Goal: Task Accomplishment & Management: Use online tool/utility

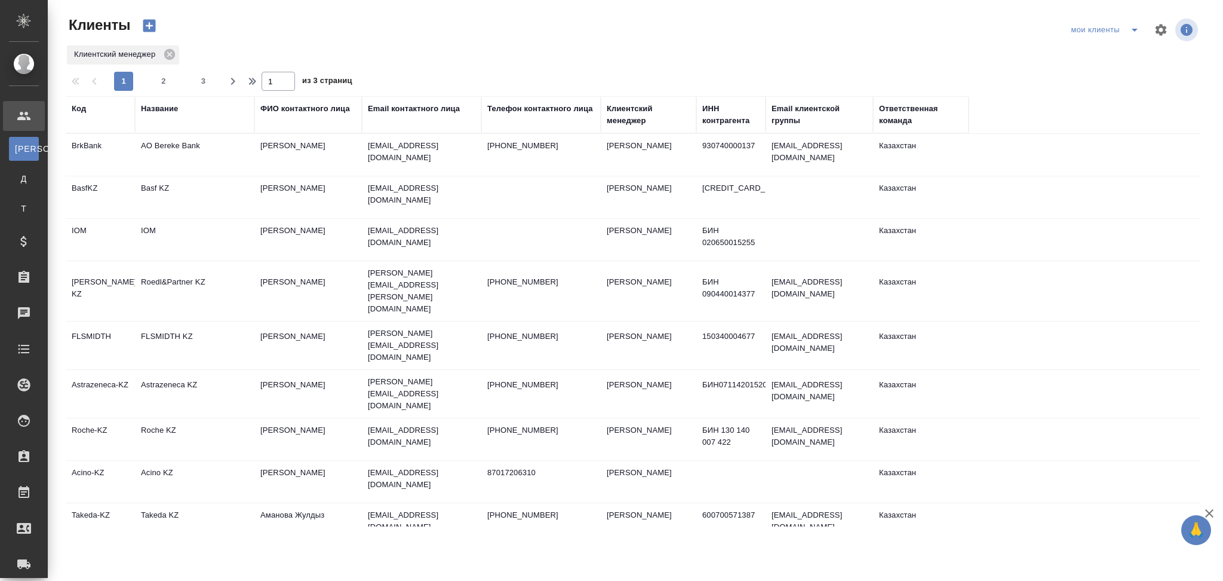
select select "RU"
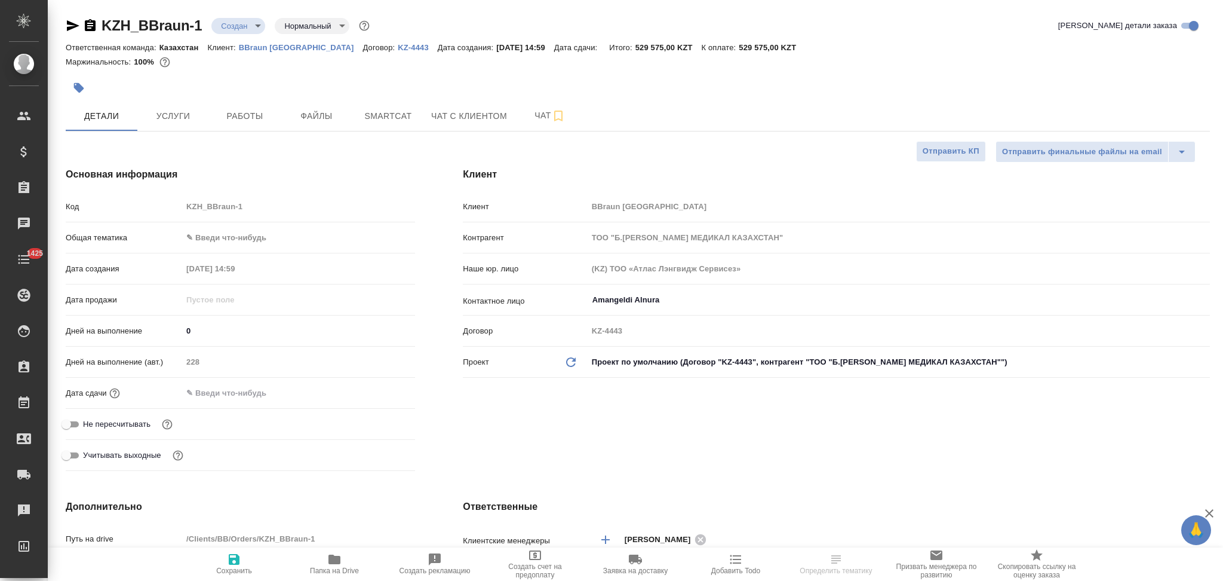
select select "RU"
type textarea "x"
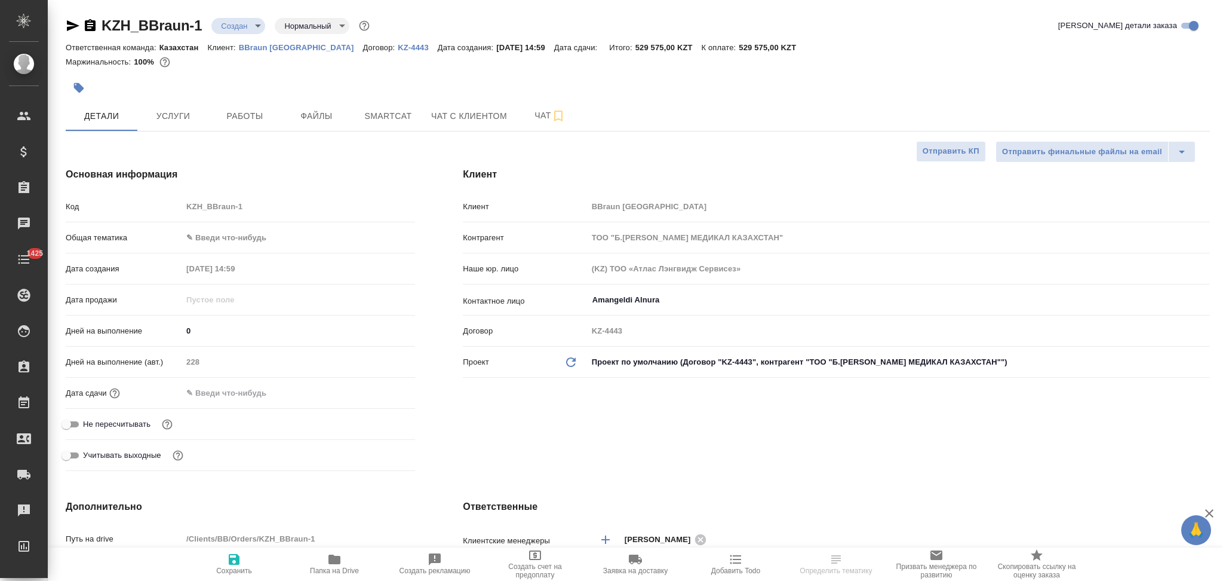
type textarea "x"
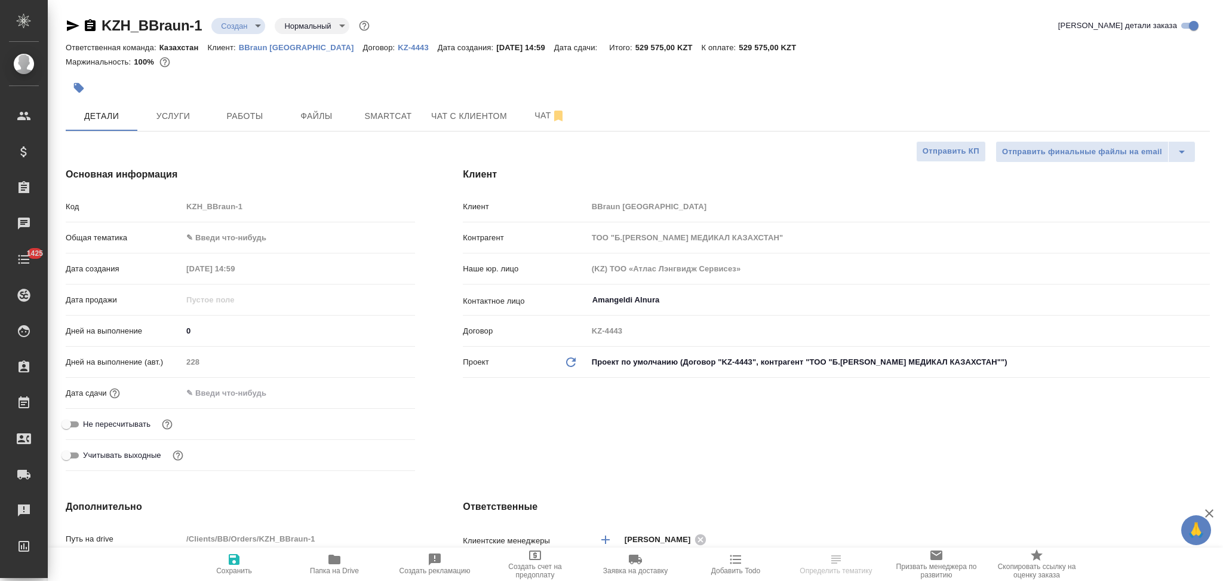
click at [302, 48] on p "BBraun Kazakhstan" at bounding box center [301, 47] width 124 height 9
type textarea "x"
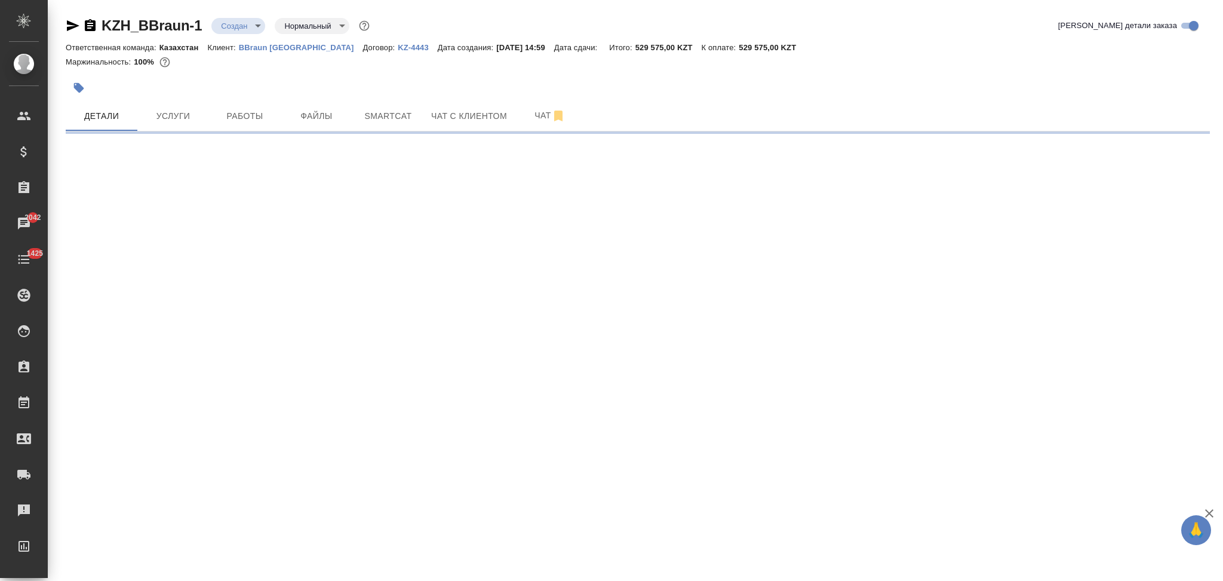
select select "RU"
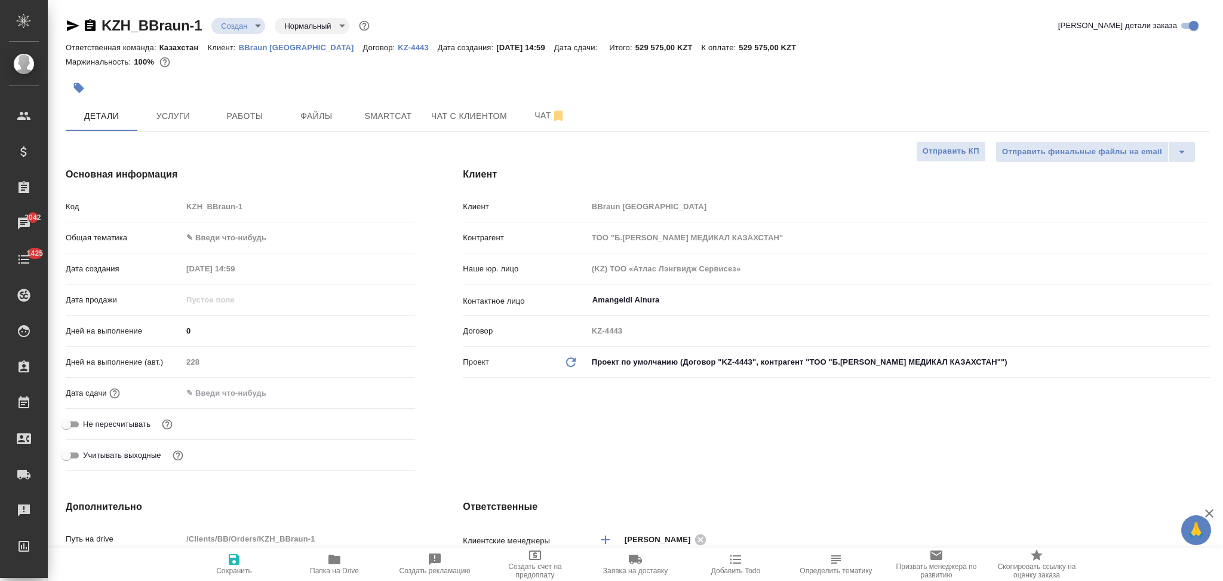
type textarea "x"
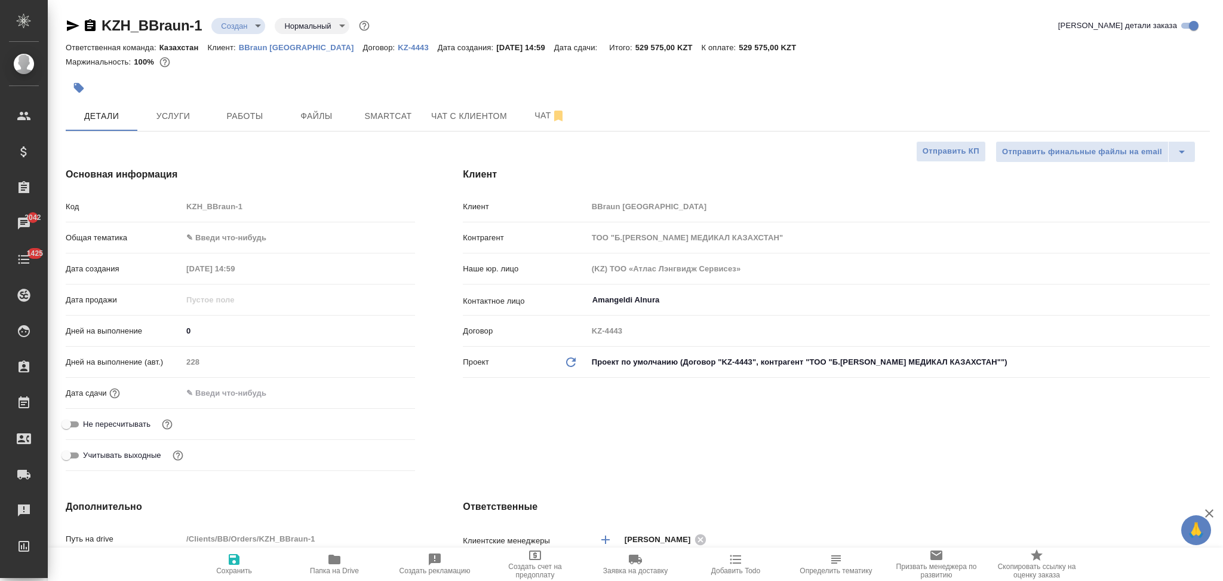
type textarea "x"
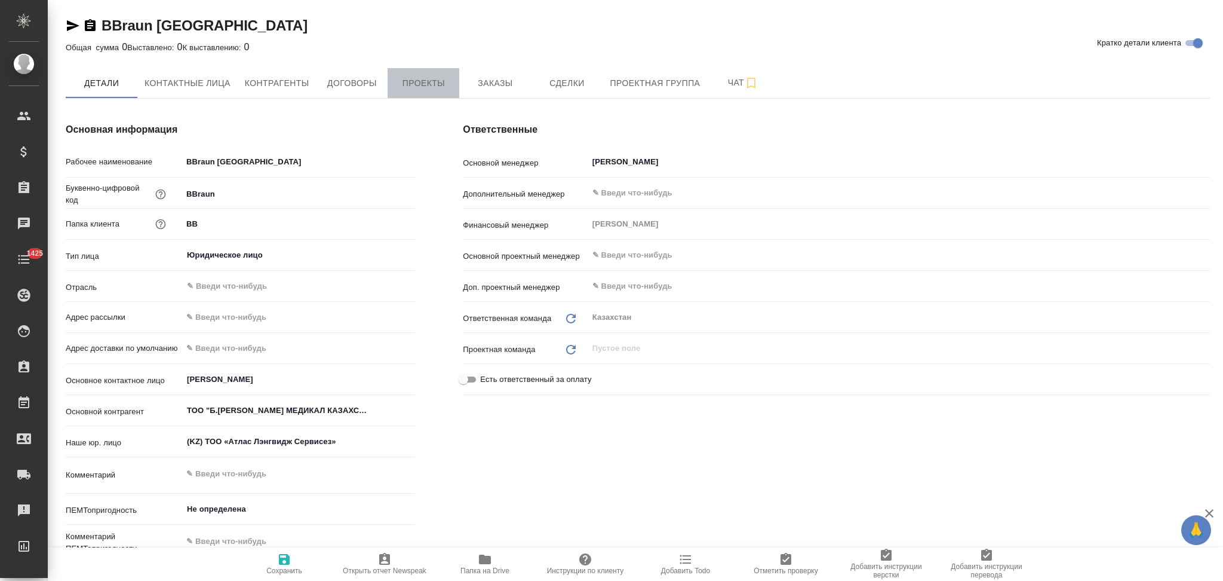
click at [424, 85] on span "Проекты" at bounding box center [423, 83] width 57 height 15
type textarea "x"
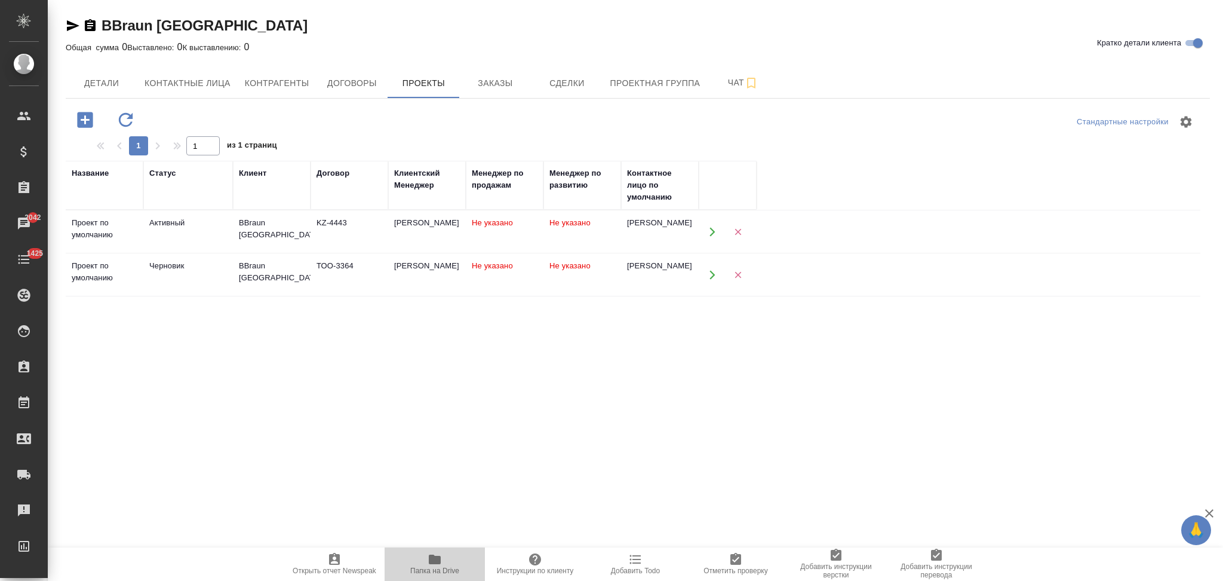
click at [434, 560] on icon "button" at bounding box center [435, 559] width 12 height 10
click at [212, 229] on div "Черновик" at bounding box center [188, 223] width 78 height 12
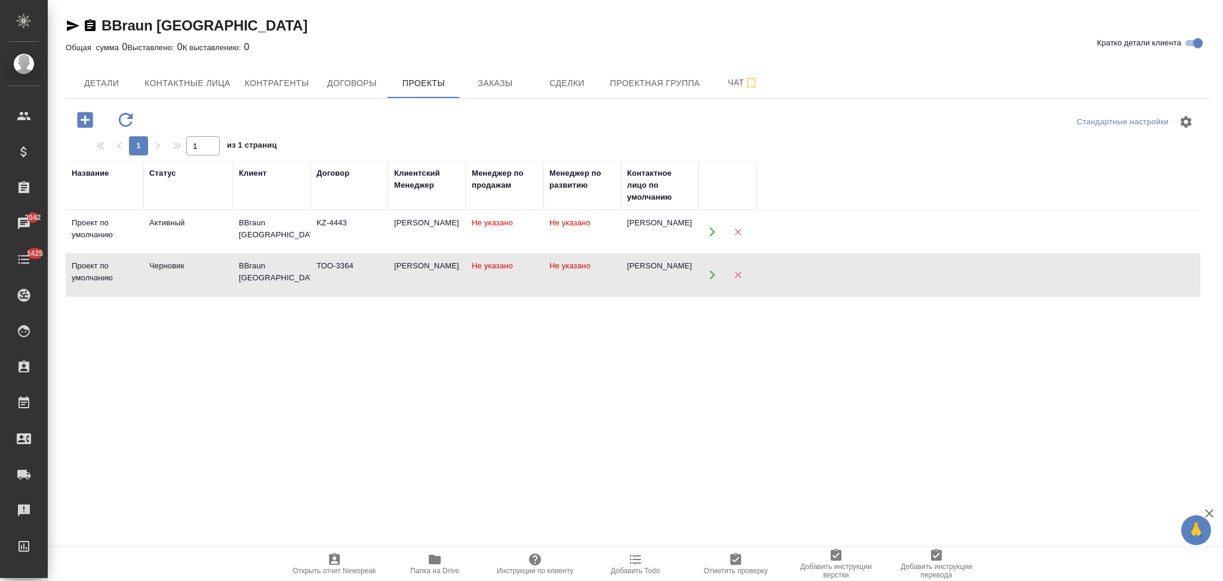
click at [212, 229] on div "Черновик" at bounding box center [188, 223] width 78 height 12
click at [292, 232] on div "BBraun [GEOGRAPHIC_DATA]" at bounding box center [272, 229] width 66 height 24
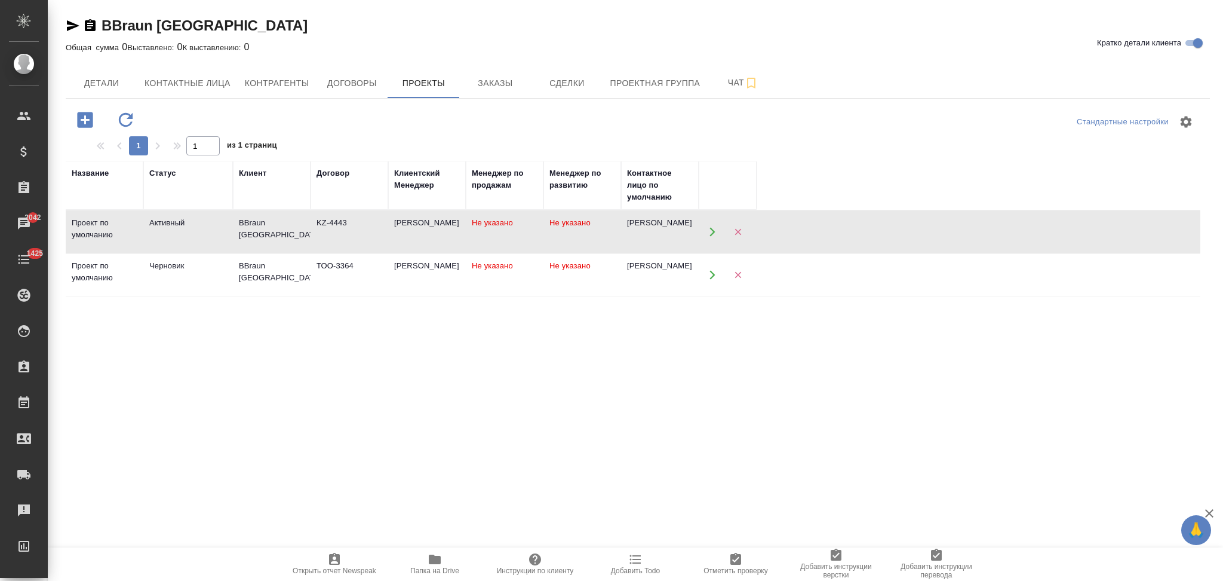
click at [292, 232] on div "BBraun [GEOGRAPHIC_DATA]" at bounding box center [272, 229] width 66 height 24
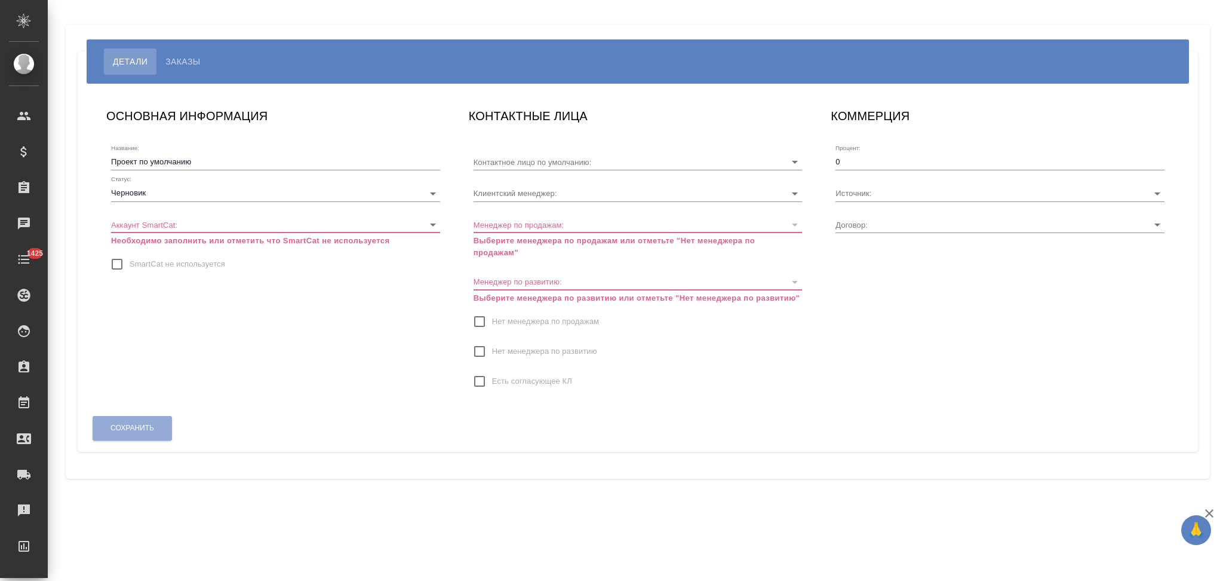
type input "[PERSON_NAME]"
type input "ТОО-3364"
type input "[PERSON_NAME]"
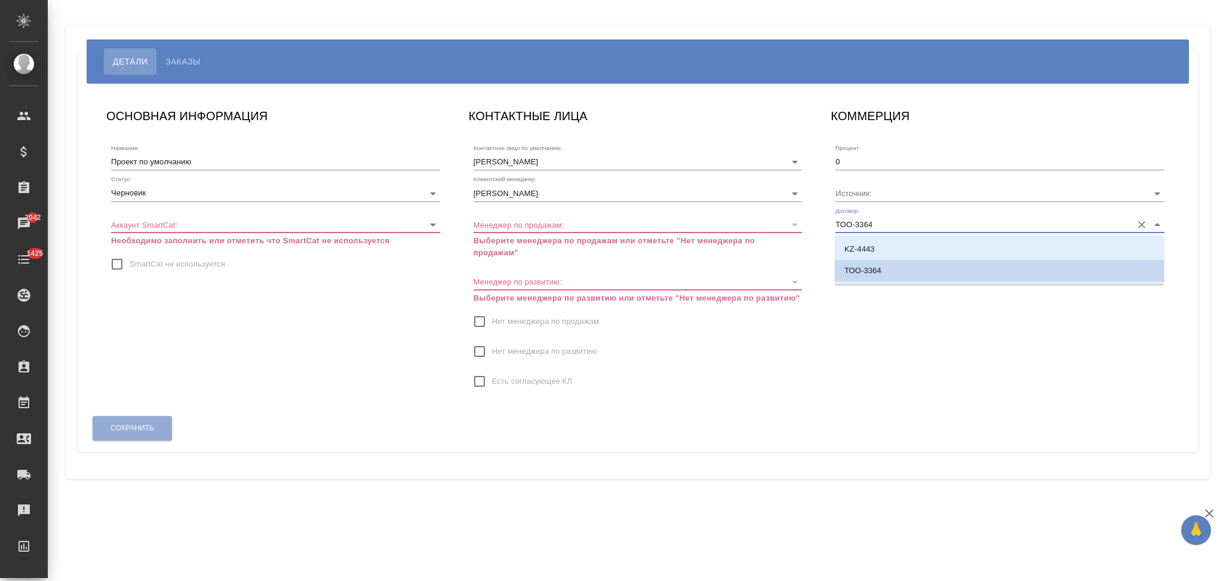
drag, startPoint x: 882, startPoint y: 223, endPoint x: 835, endPoint y: 229, distance: 47.6
click at [835, 229] on div "Процент: 0 Источник: Договор: ТОО-3364" at bounding box center [1000, 185] width 339 height 103
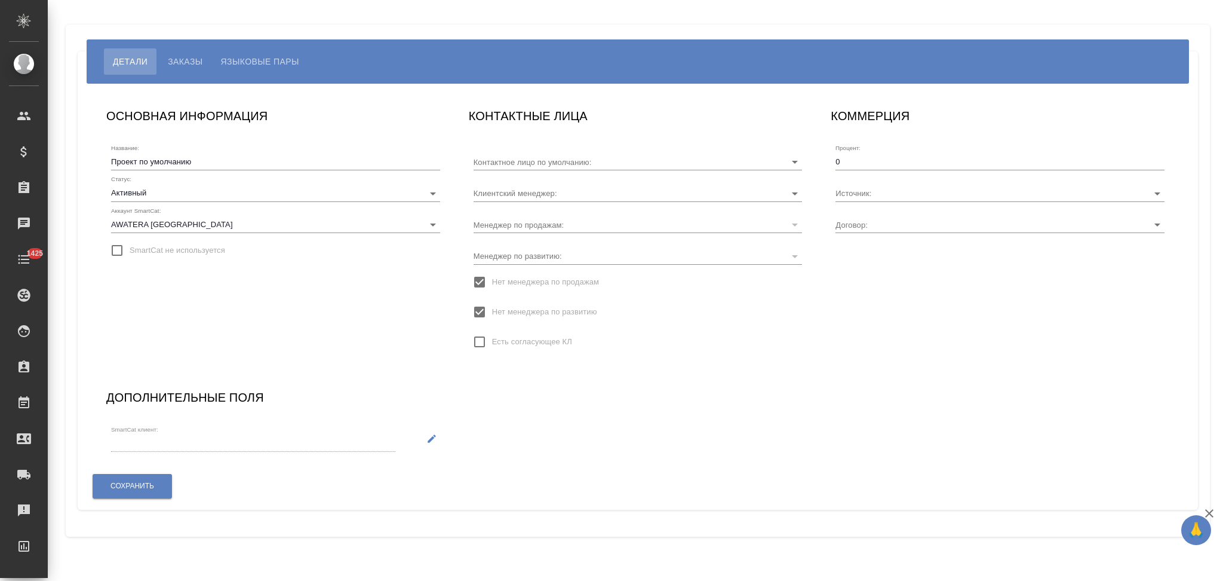
type input "[PERSON_NAME]"
type input "KZ-4443"
type input "[PERSON_NAME]"
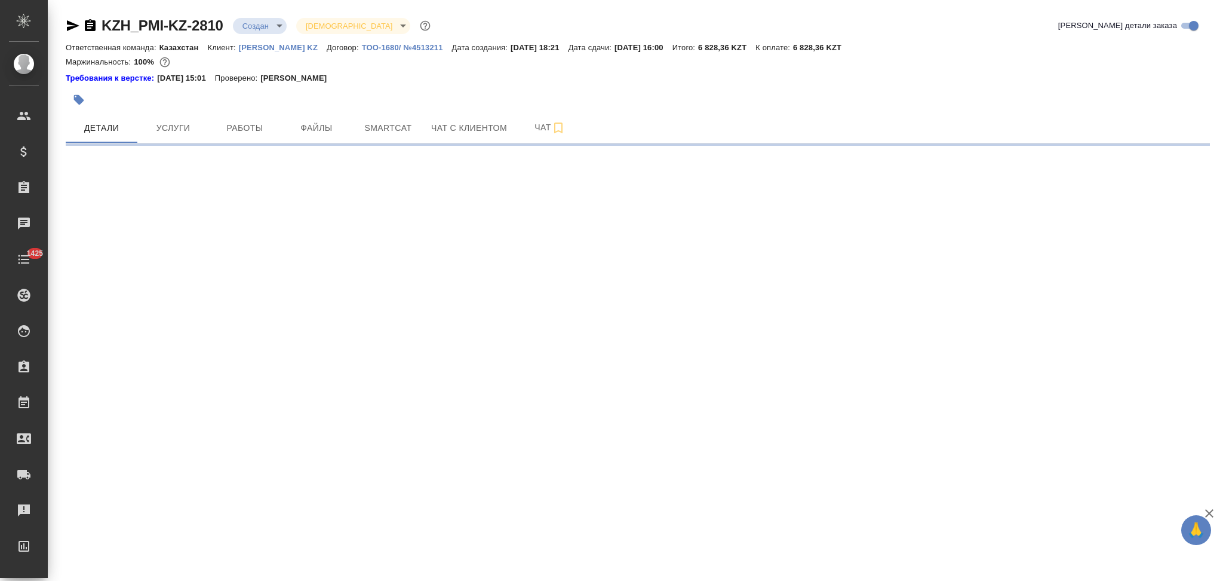
select select "RU"
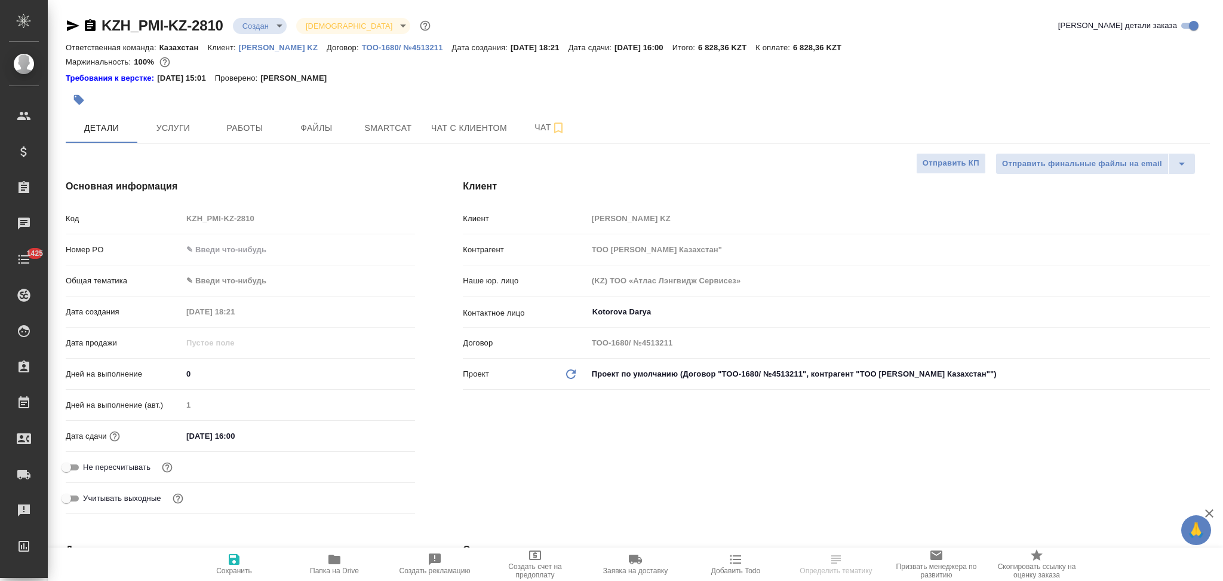
type textarea "x"
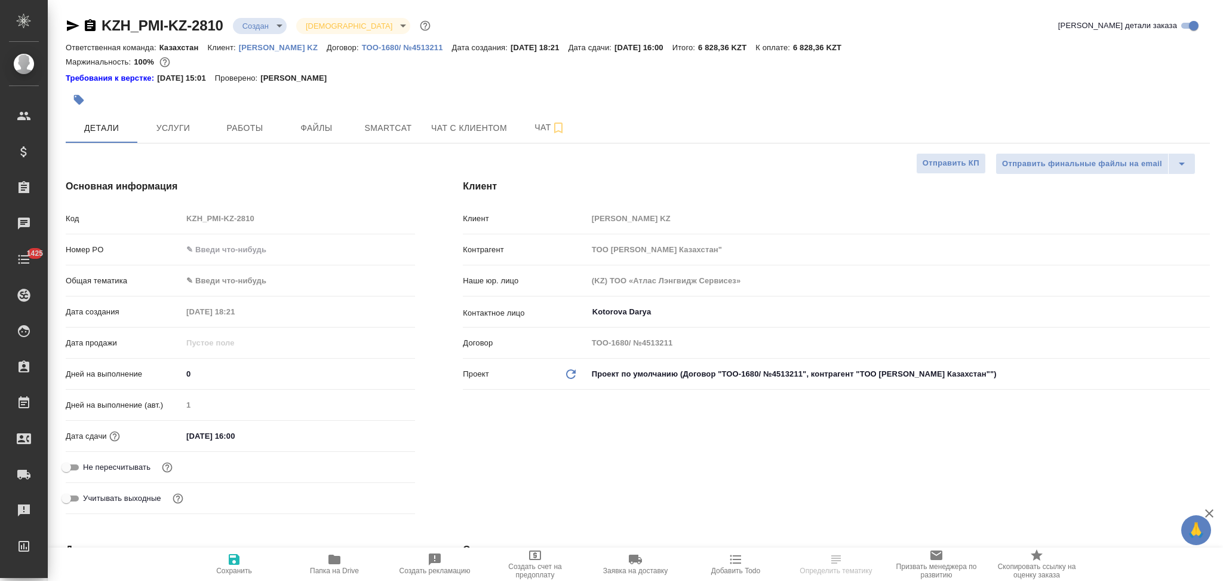
type textarea "x"
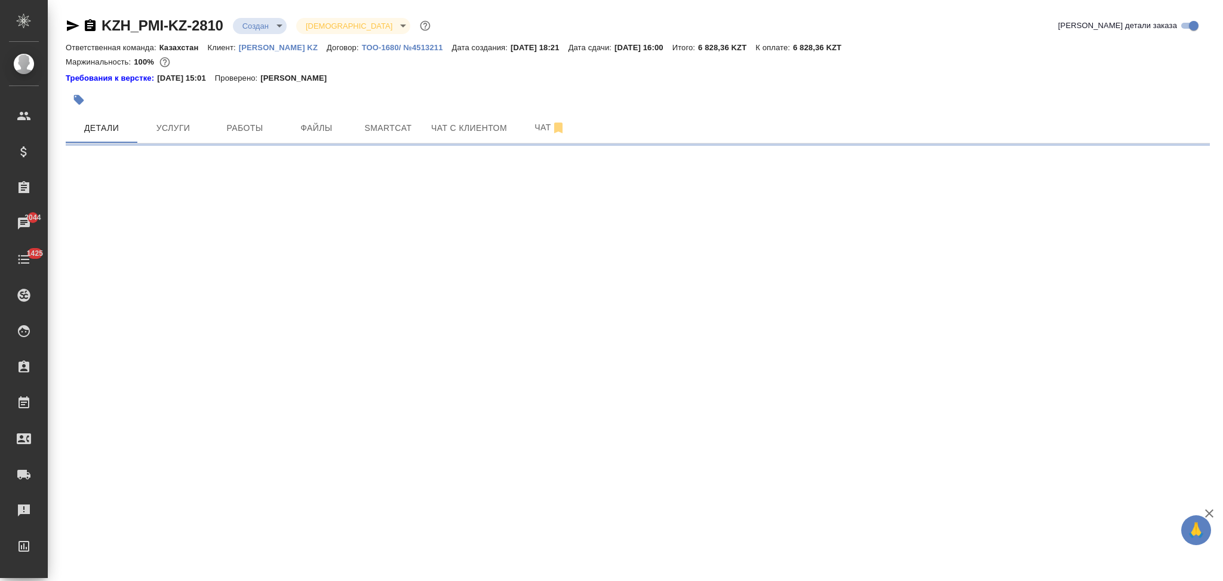
select select "RU"
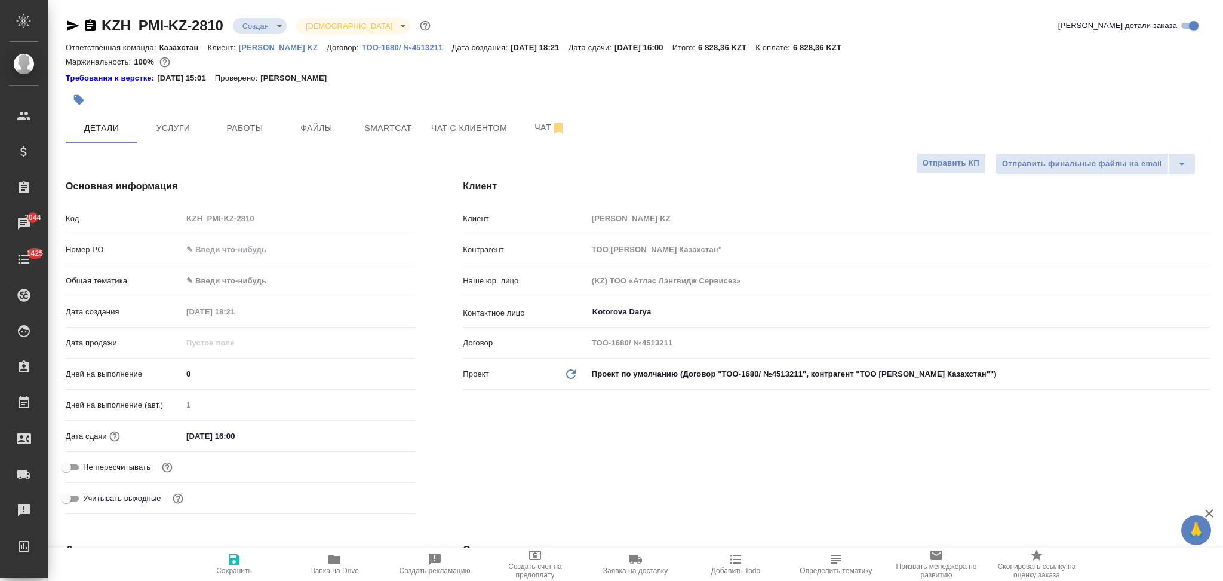
type textarea "x"
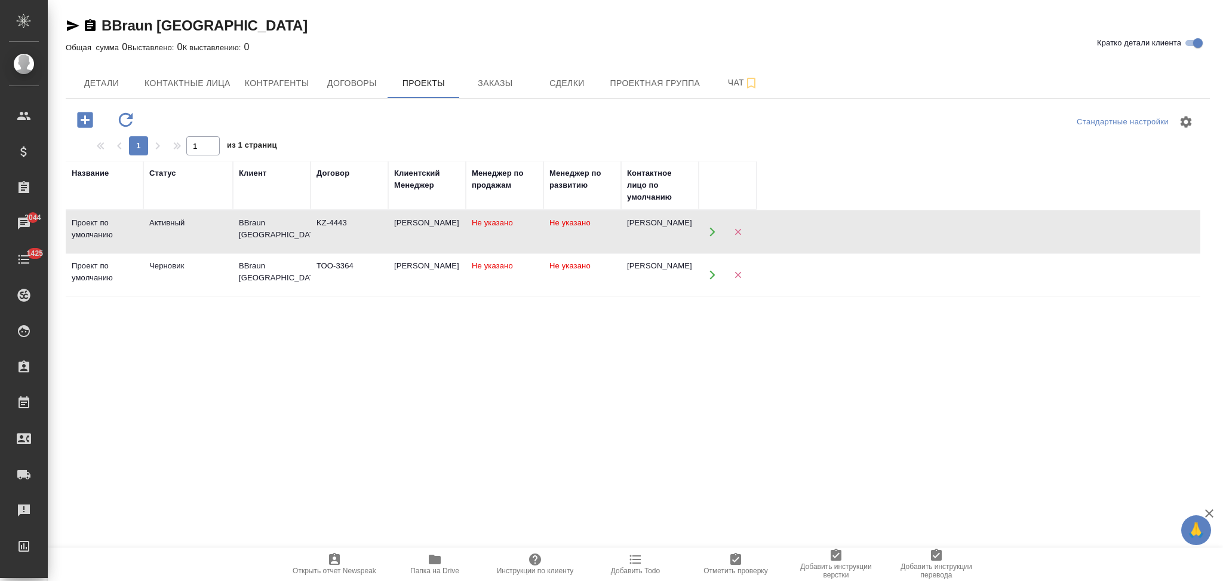
click at [363, 253] on td "ТОО-3364" at bounding box center [350, 232] width 78 height 42
click at [364, 253] on td "ТОО-3364" at bounding box center [350, 232] width 78 height 42
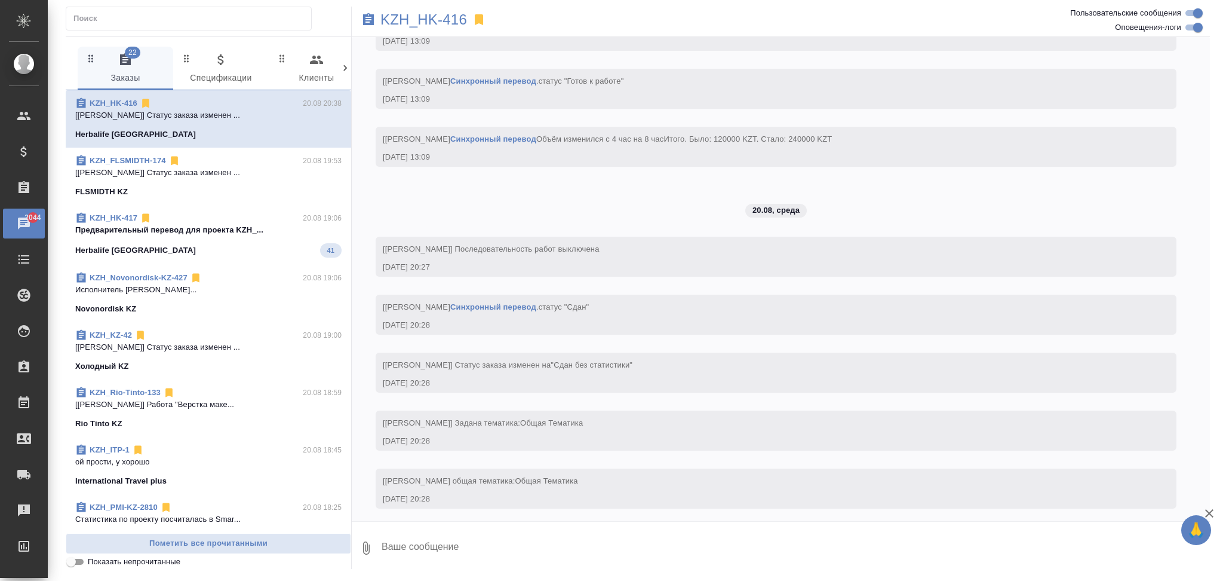
scroll to position [1226, 0]
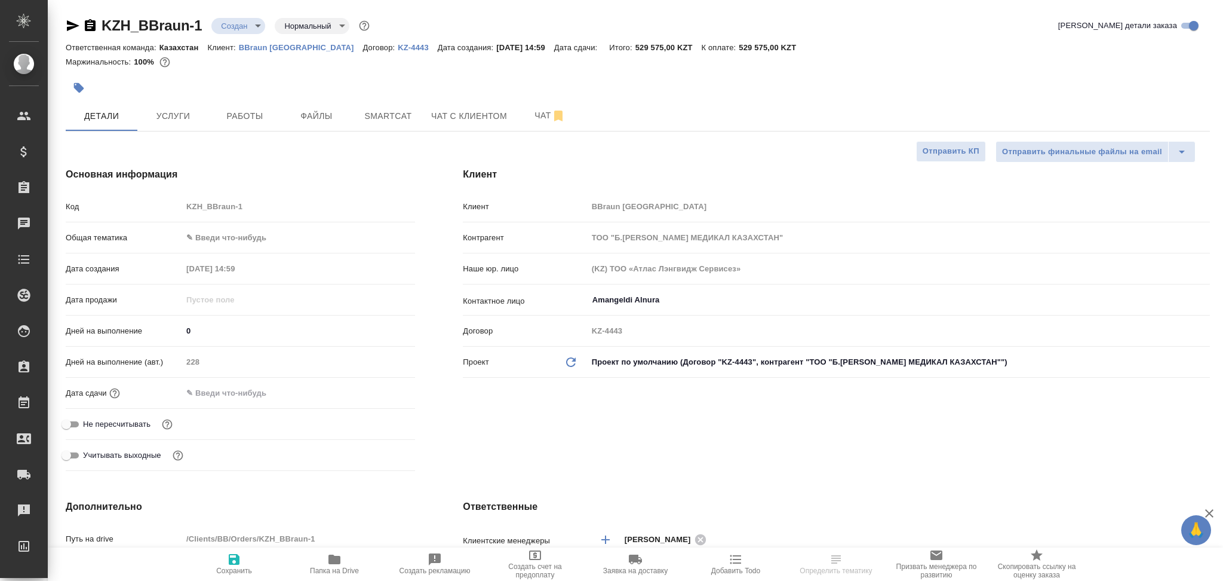
select select "RU"
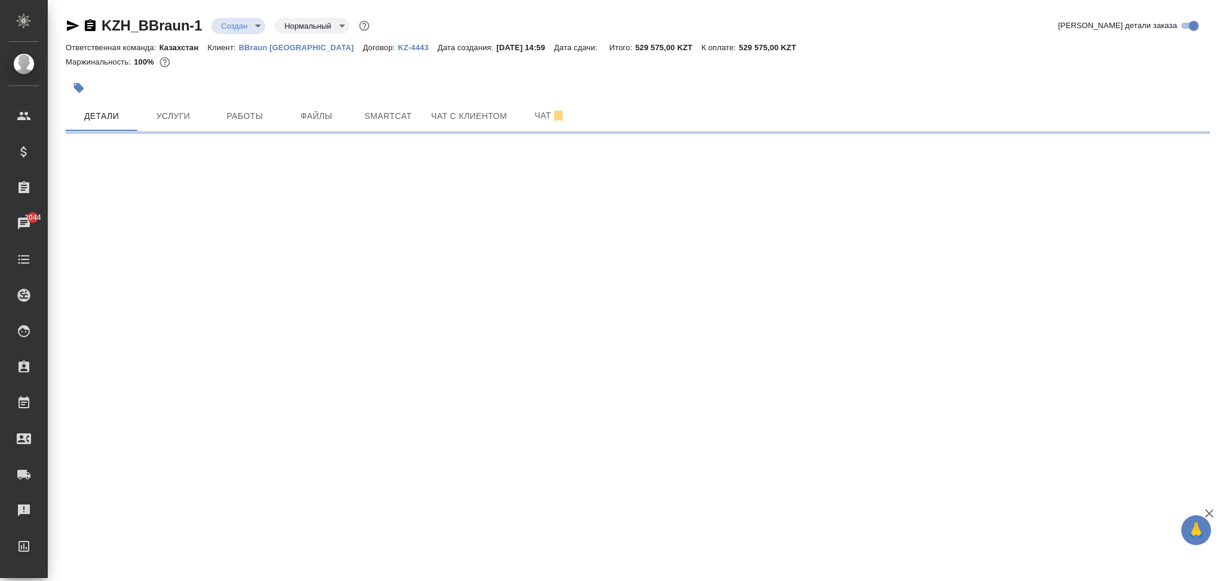
select select "RU"
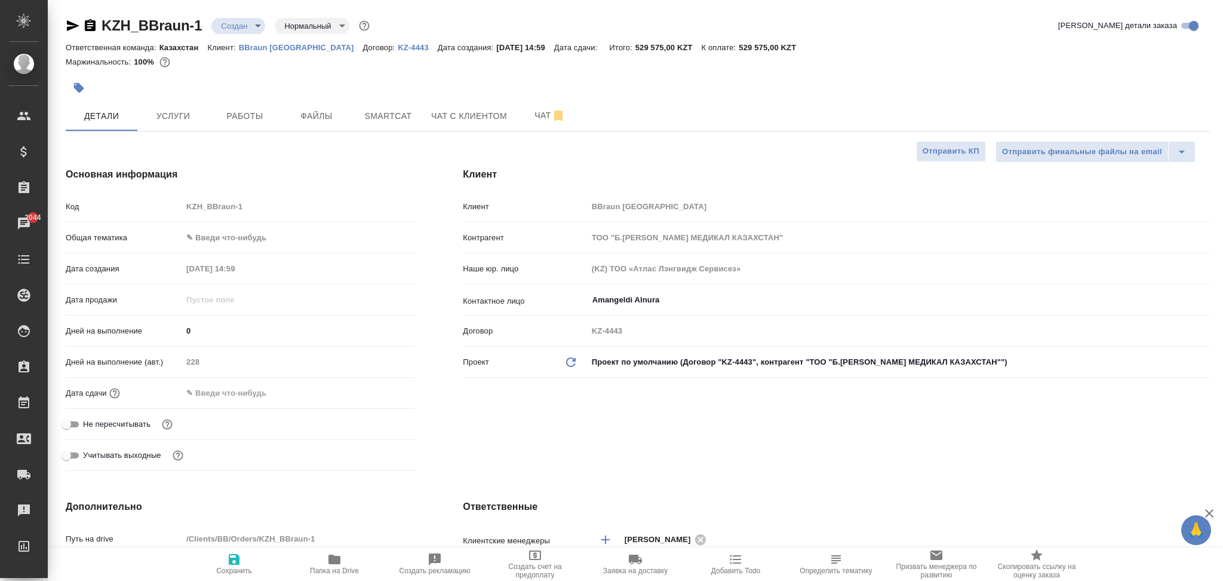
type textarea "x"
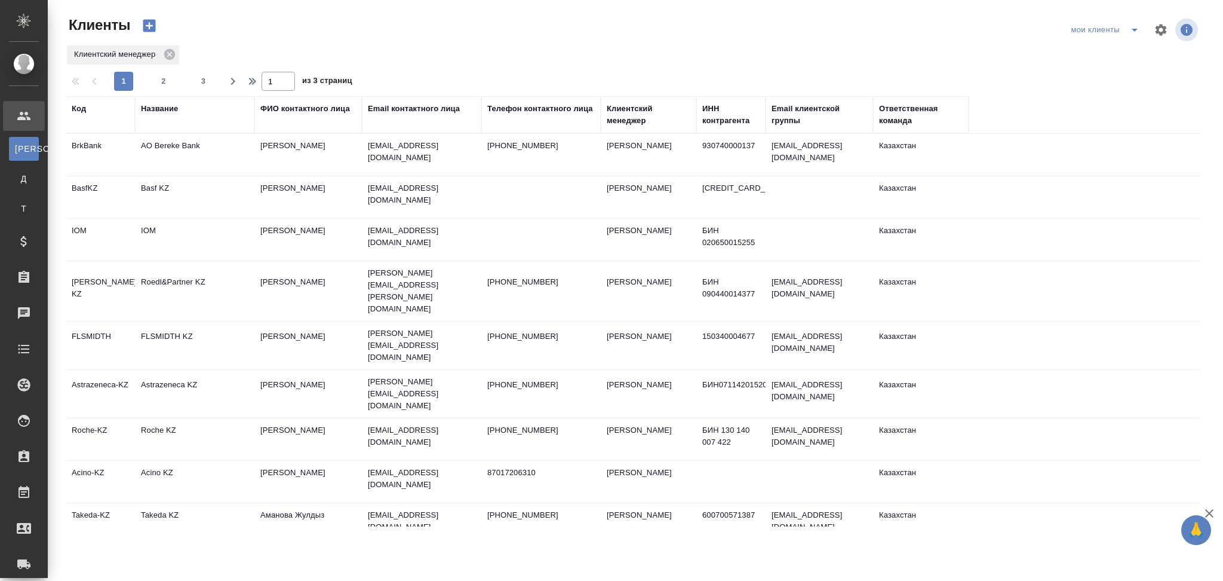
select select "RU"
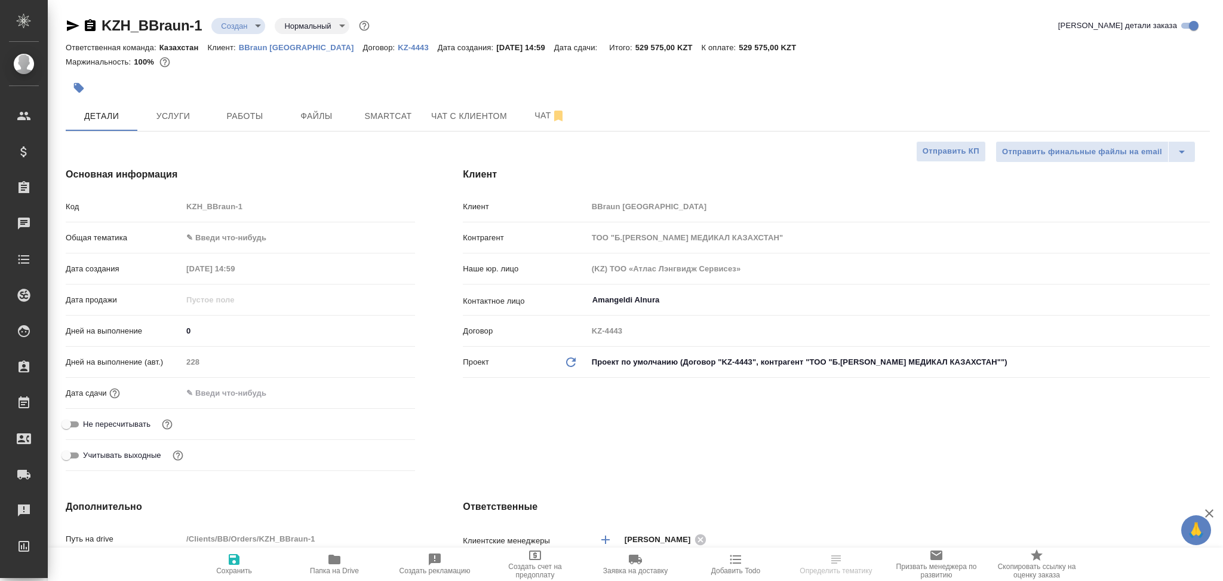
select select "RU"
type textarea "x"
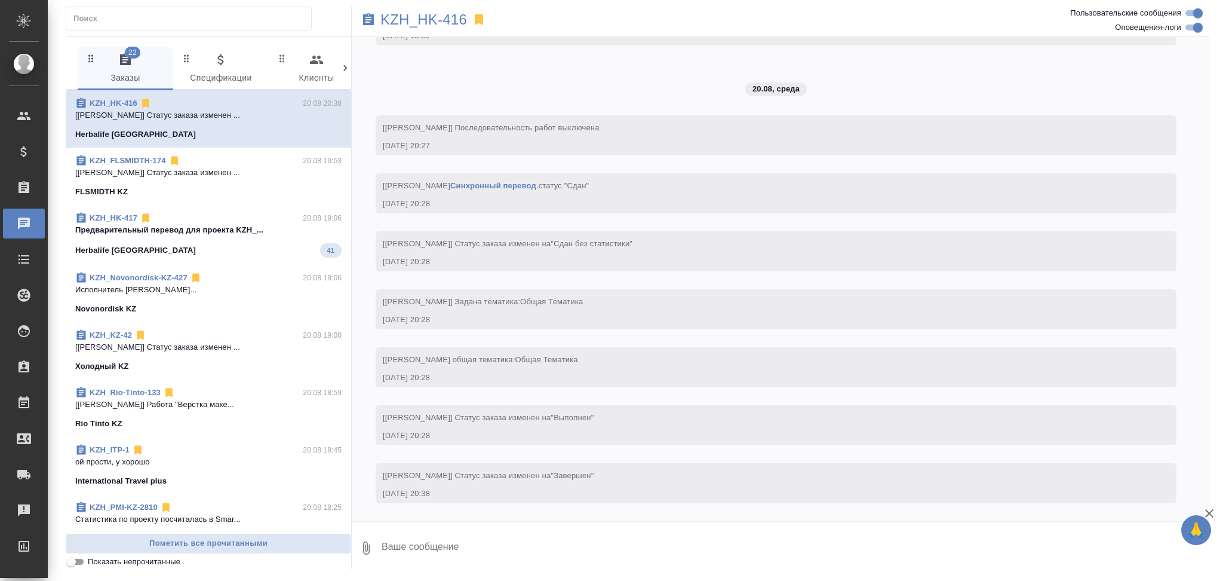
scroll to position [1226, 0]
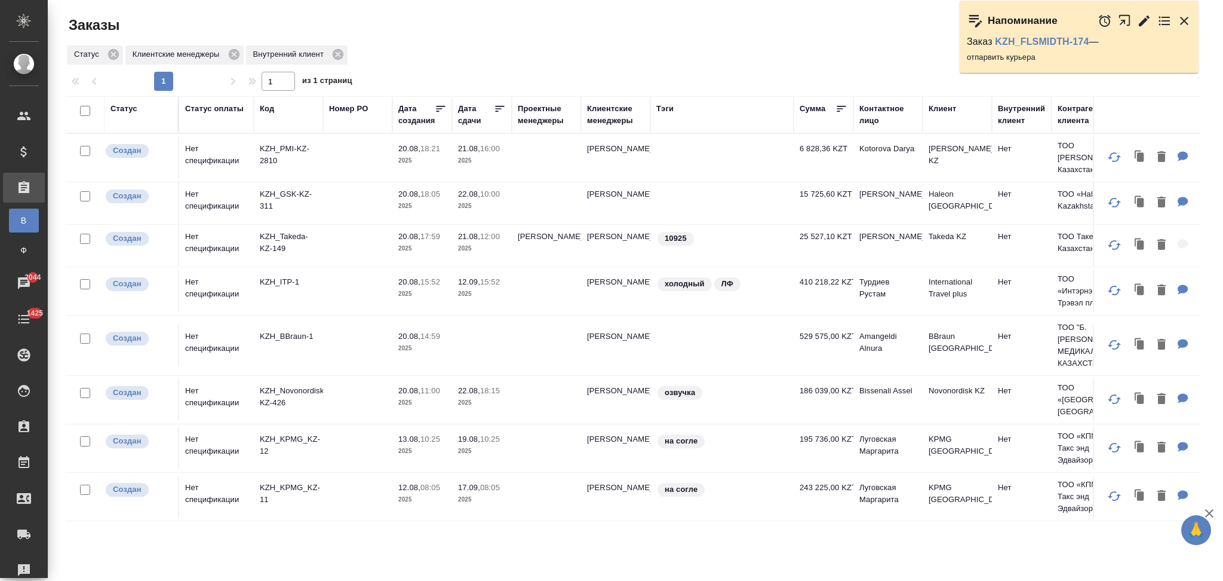
click at [323, 179] on td at bounding box center [357, 158] width 69 height 42
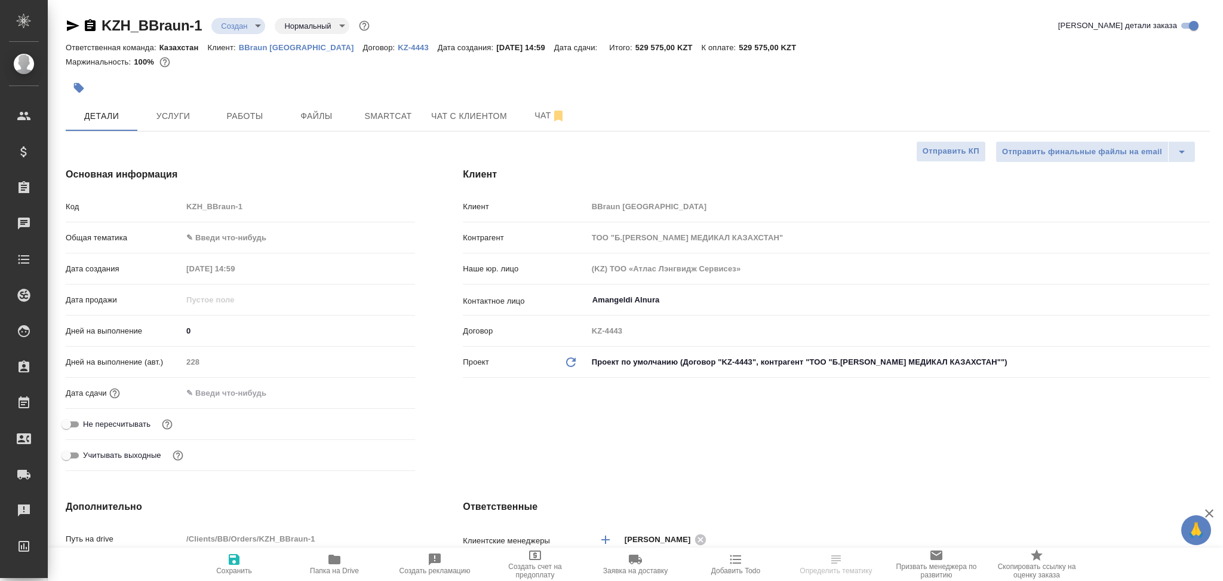
select select "RU"
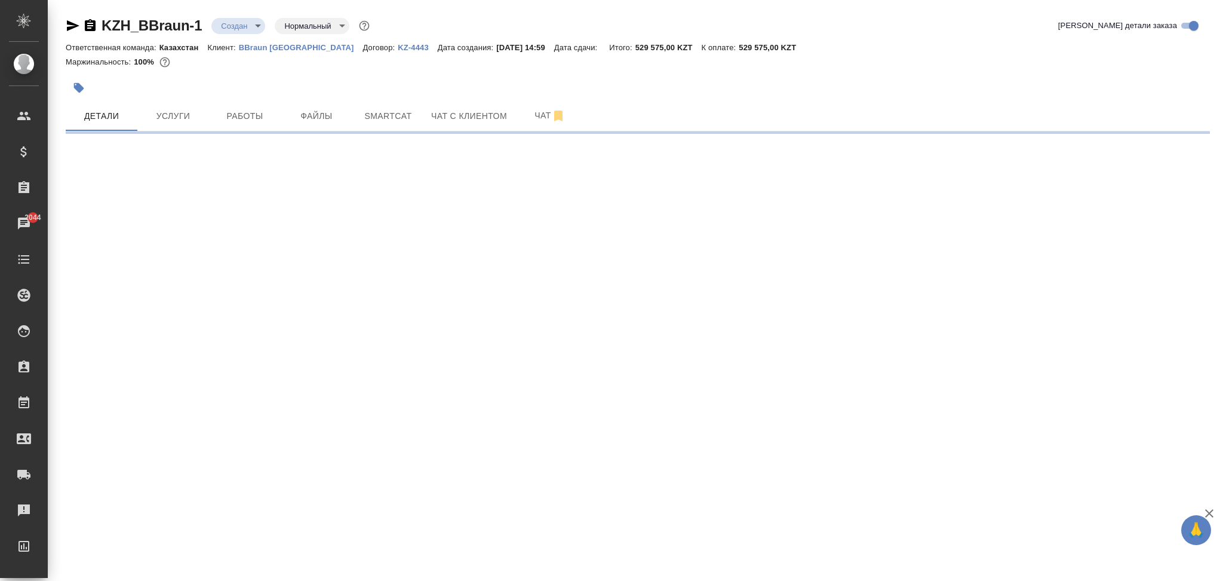
select select "RU"
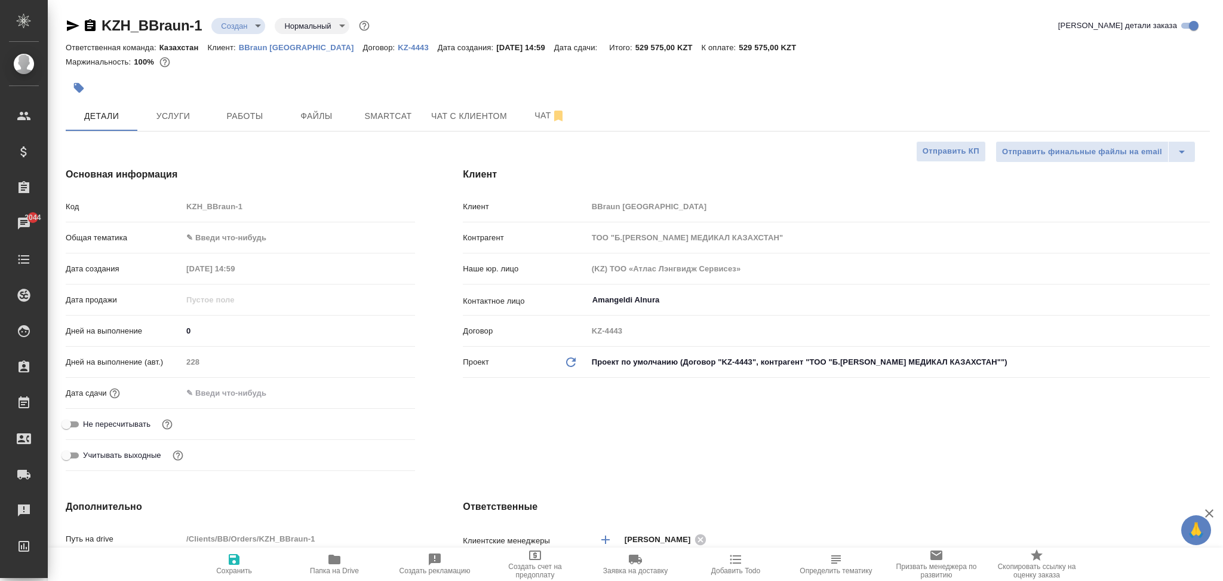
type textarea "x"
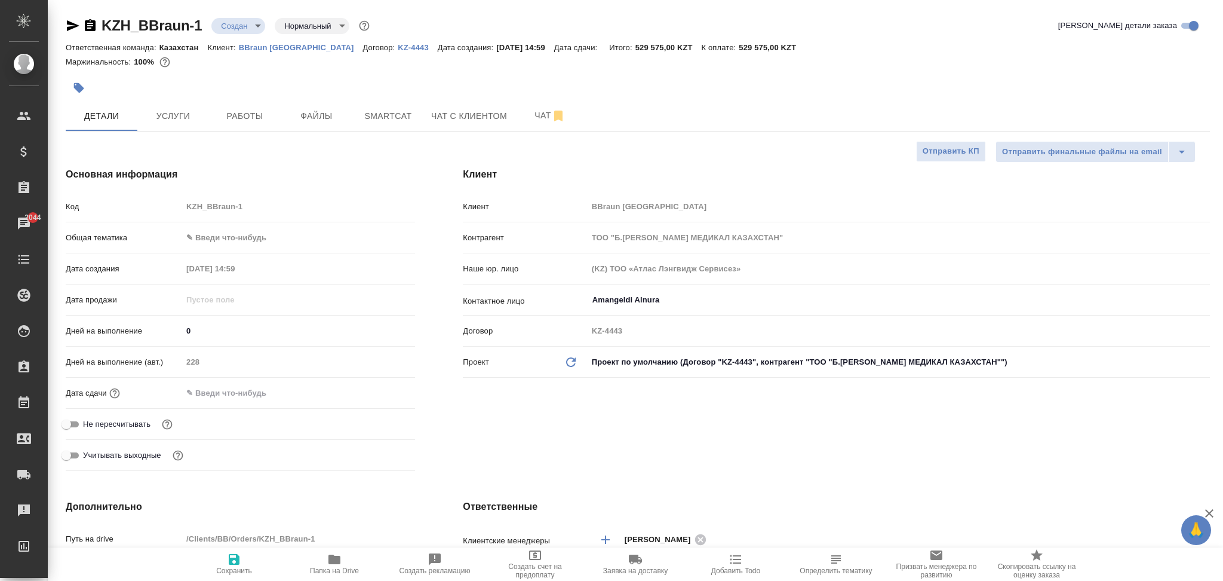
type textarea "x"
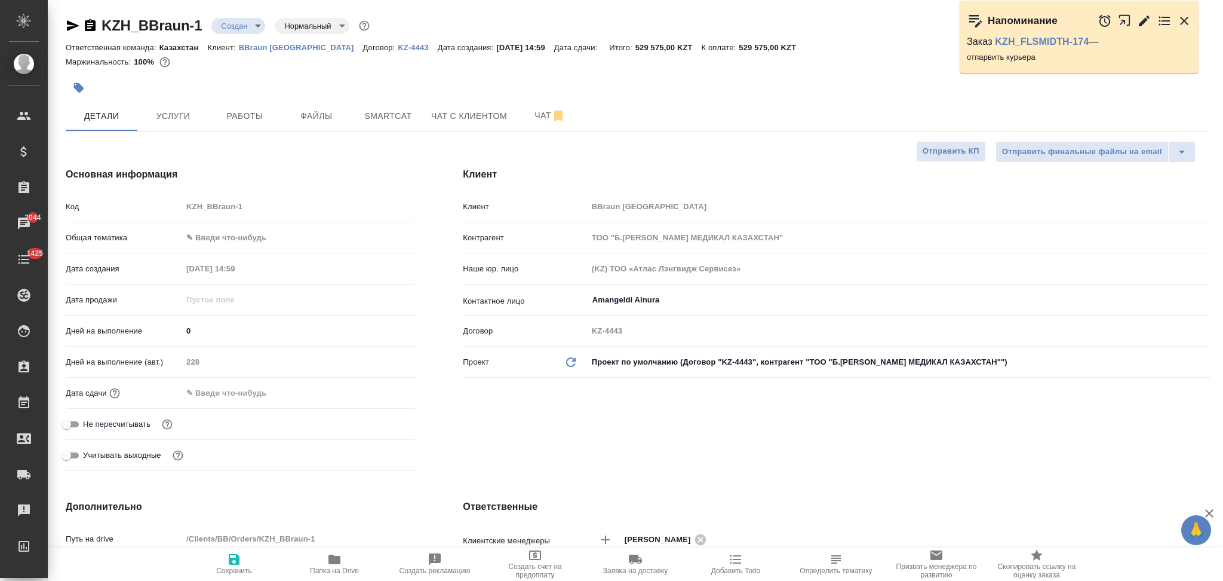
type textarea "x"
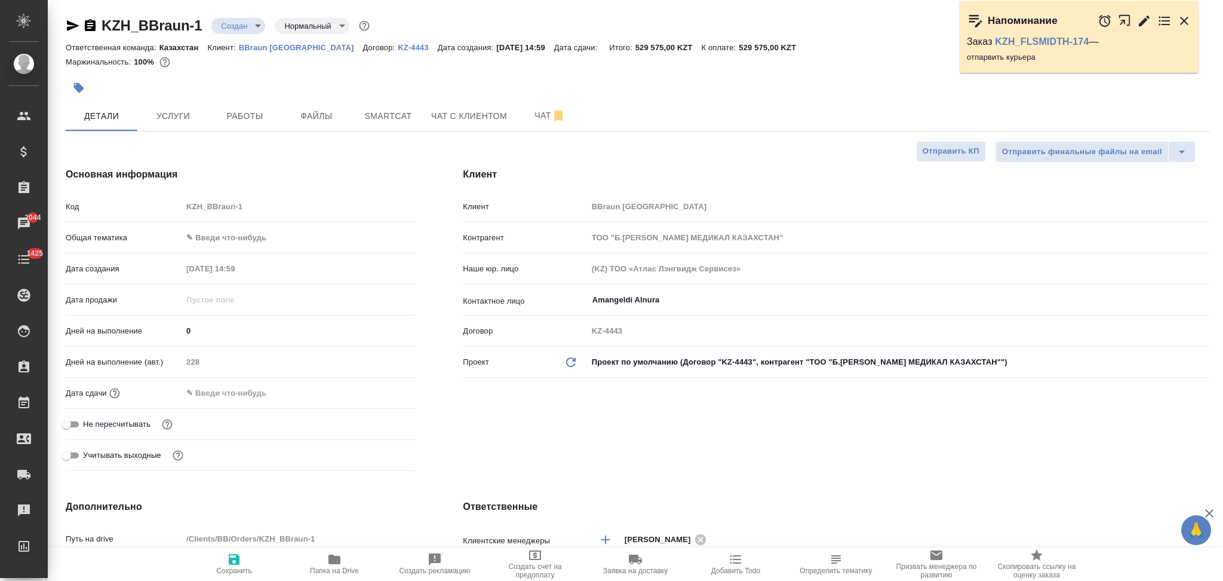
type textarea "x"
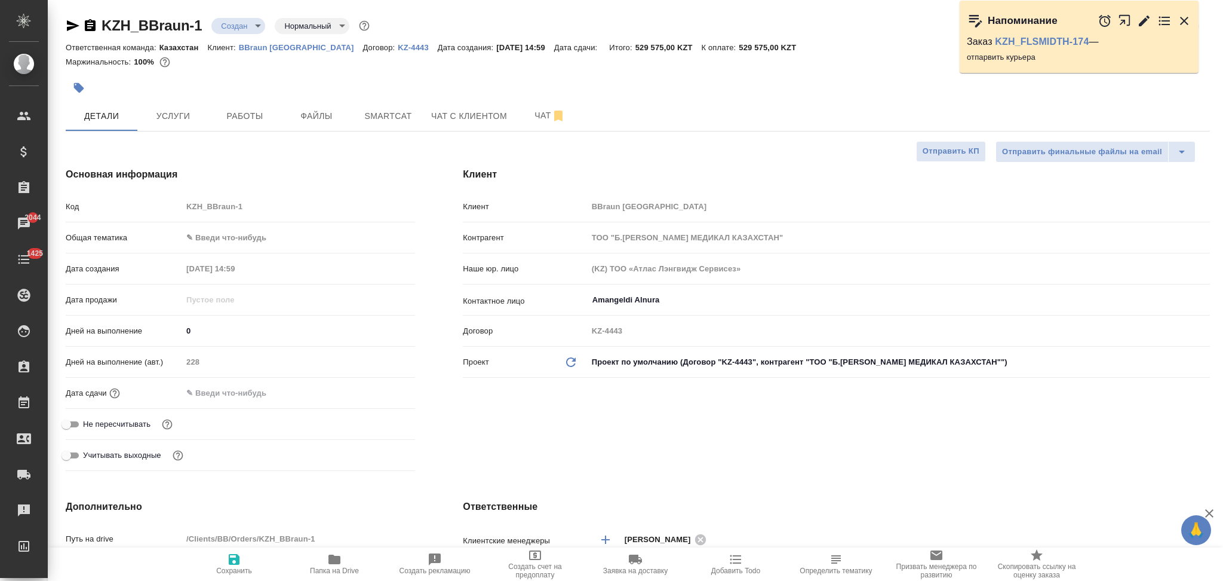
type textarea "x"
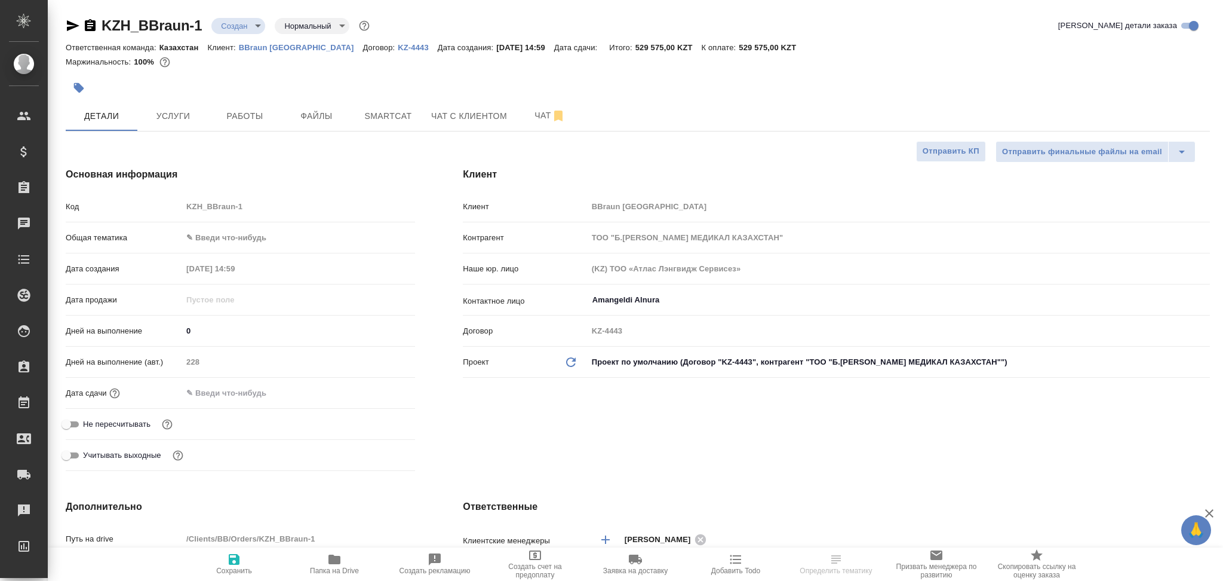
select select "RU"
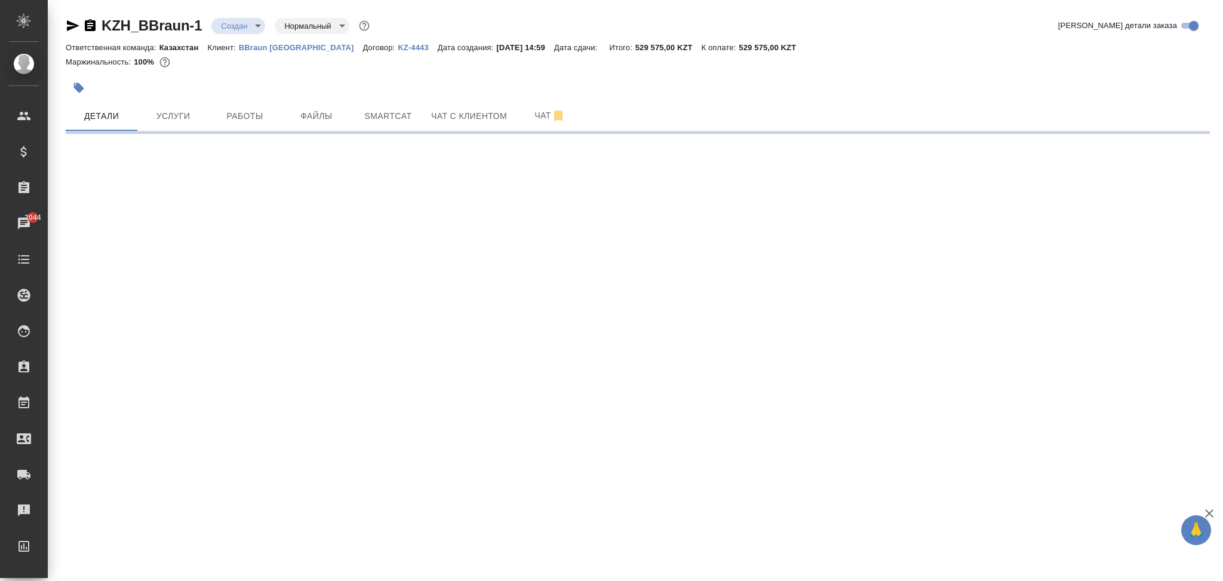
select select "RU"
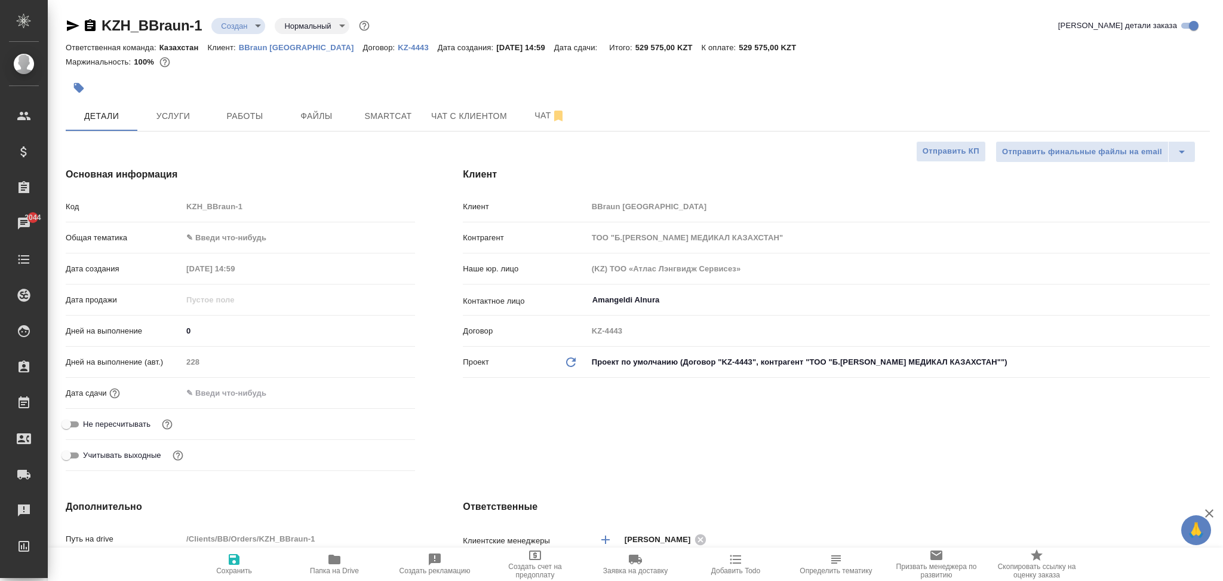
type textarea "x"
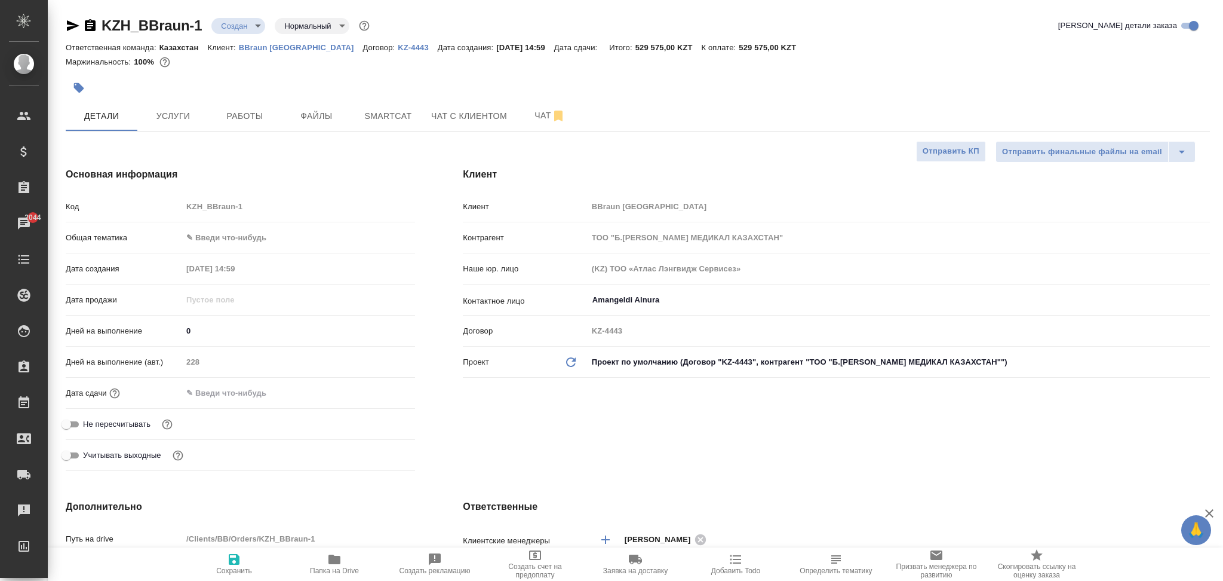
type textarea "x"
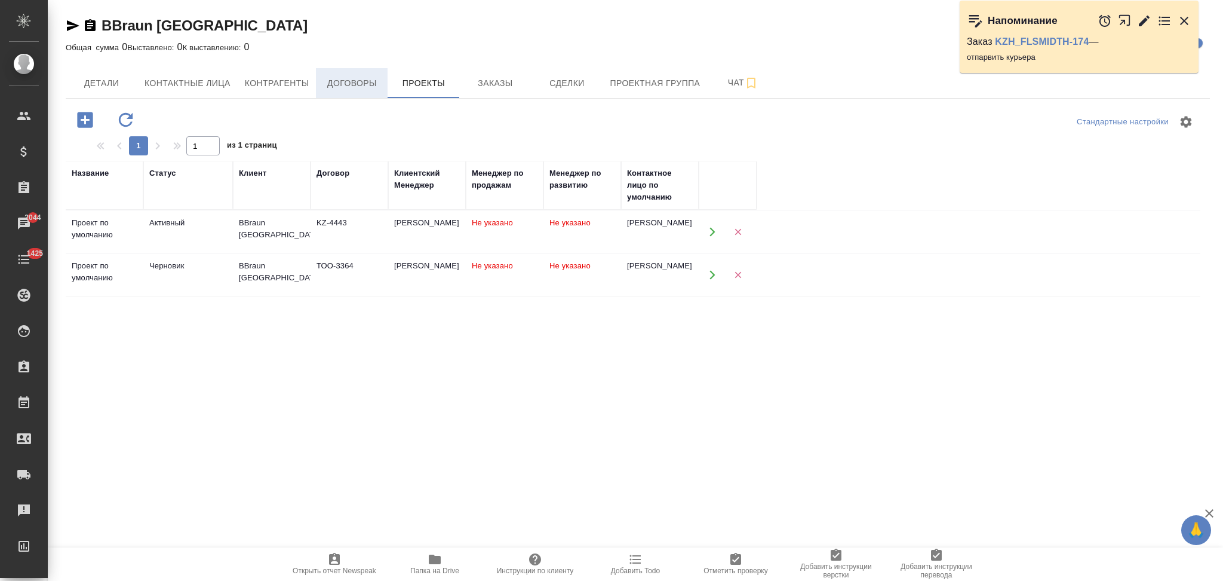
click at [346, 89] on span "Договоры" at bounding box center [351, 83] width 57 height 15
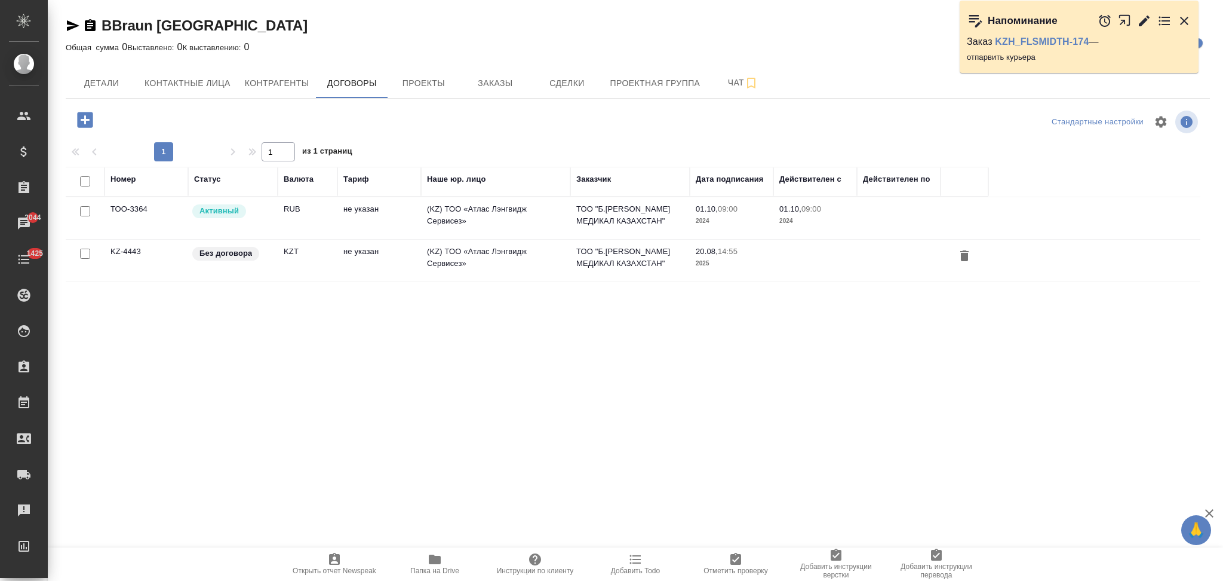
click at [472, 402] on div "Номер Статус Валюта Тариф Наше юр. лицо Заказчик Дата подписания Действителен с…" at bounding box center [633, 301] width 1135 height 269
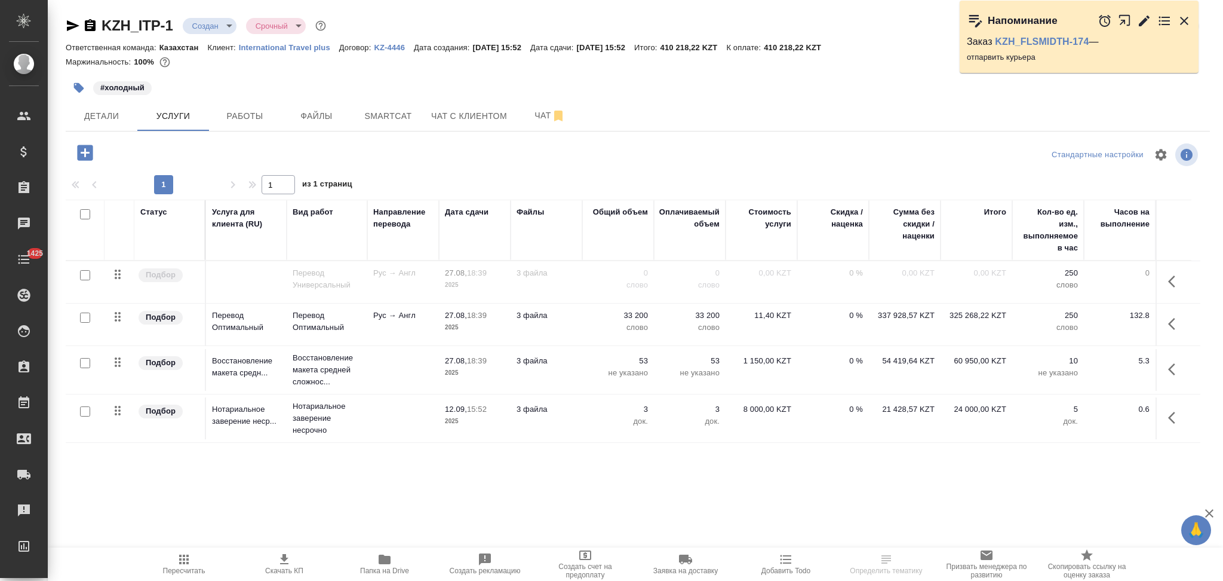
click at [79, 89] on icon "button" at bounding box center [79, 88] width 10 height 10
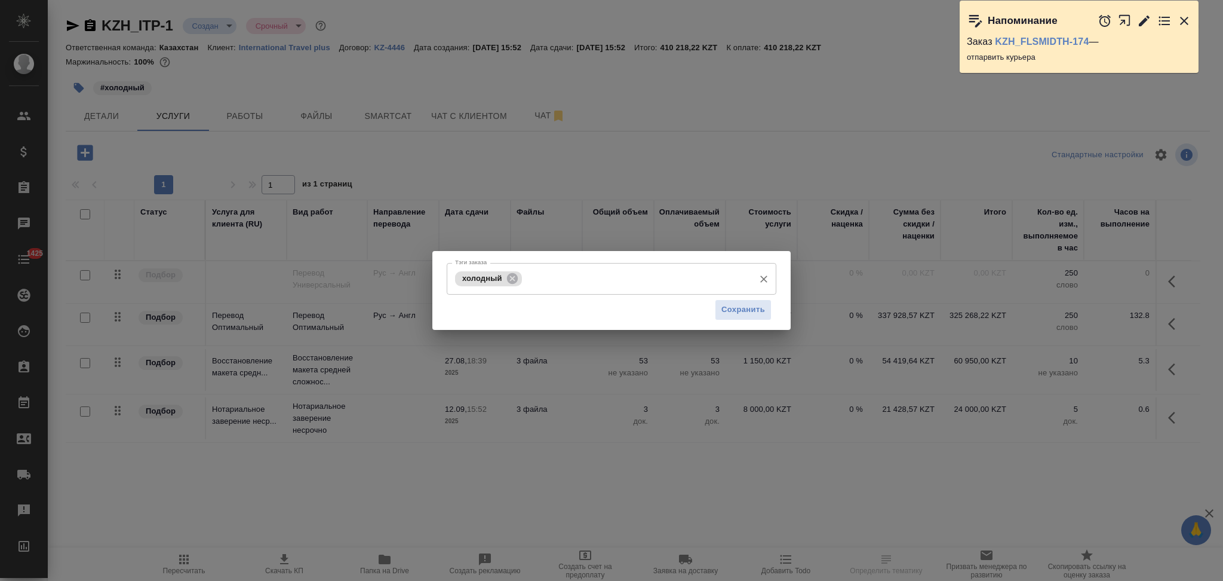
click at [555, 275] on input "Тэги заказа" at bounding box center [636, 278] width 223 height 20
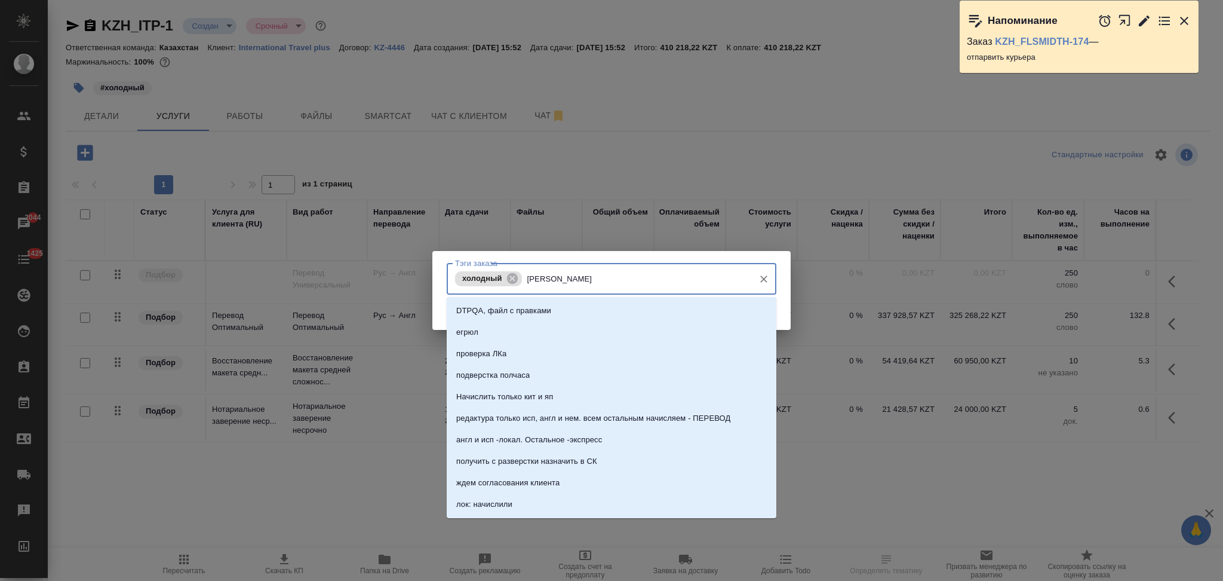
type input "ЛФ"
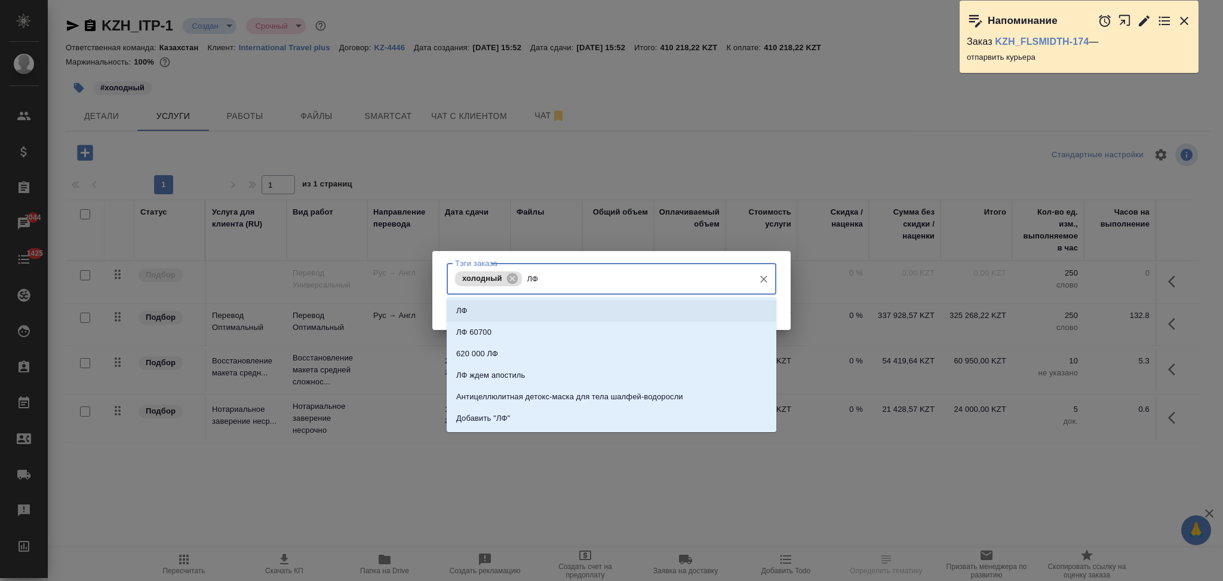
click at [504, 313] on li "ЛФ" at bounding box center [612, 311] width 330 height 22
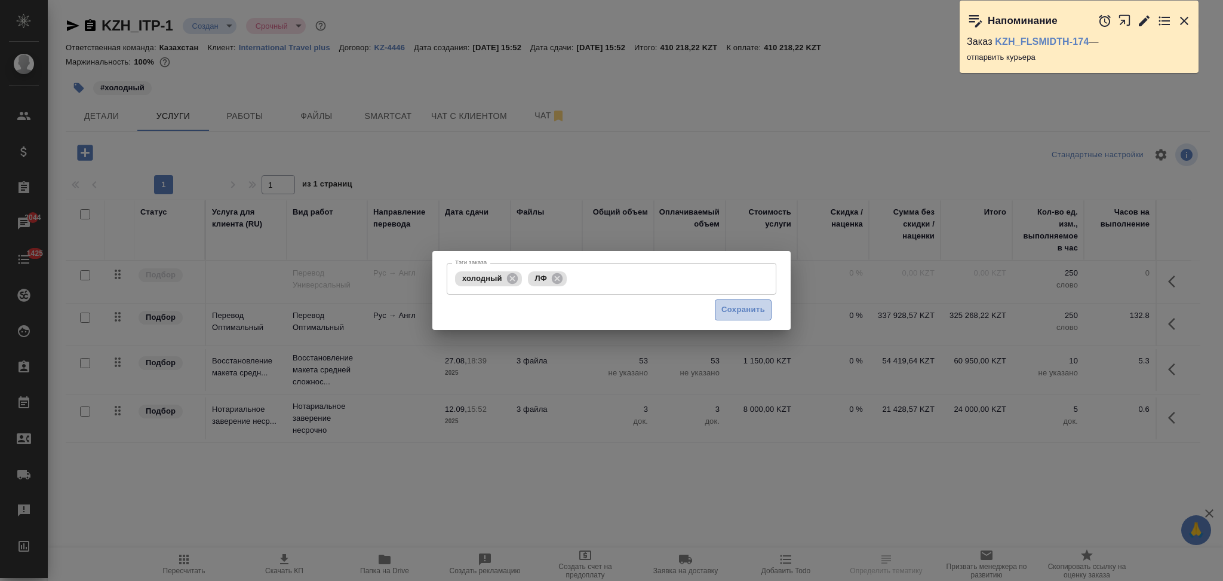
click at [734, 310] on span "Сохранить" at bounding box center [744, 310] width 44 height 14
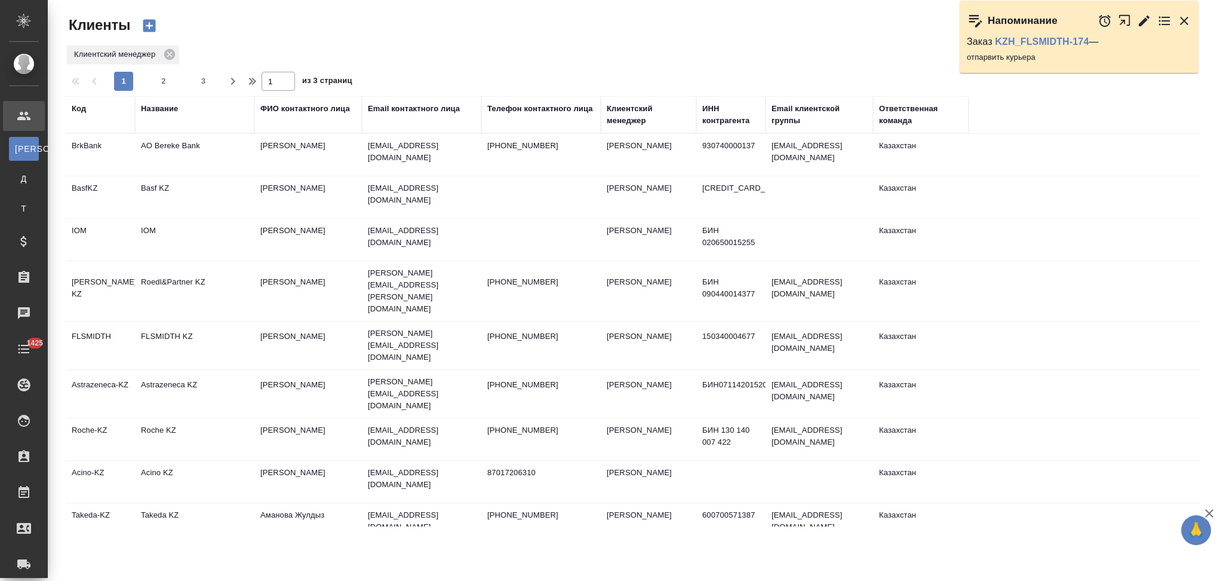
select select "RU"
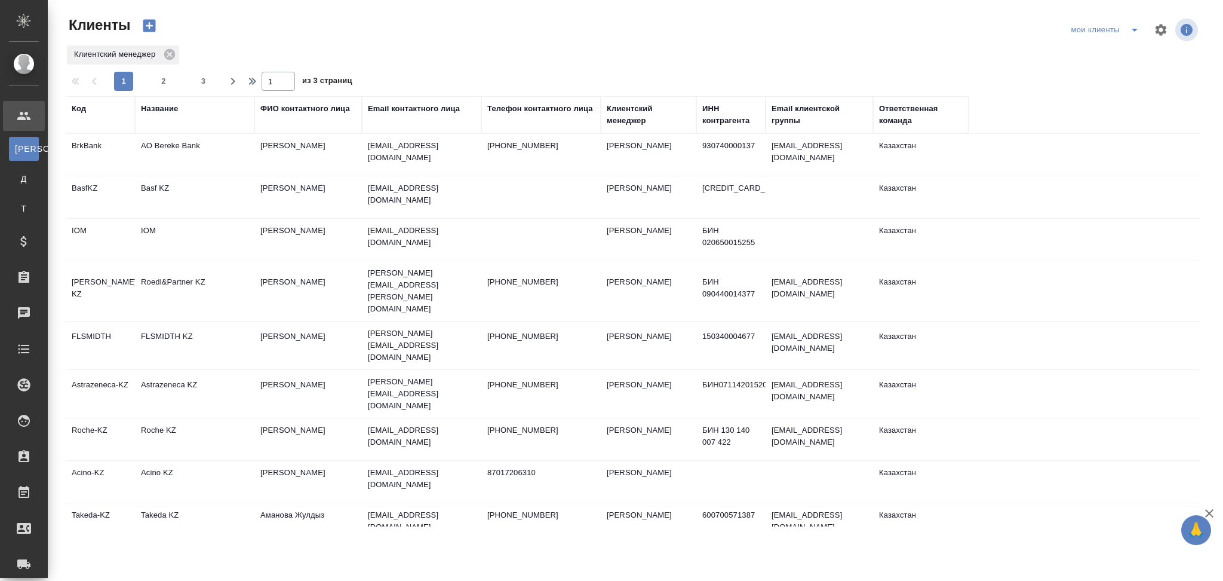
select select "RU"
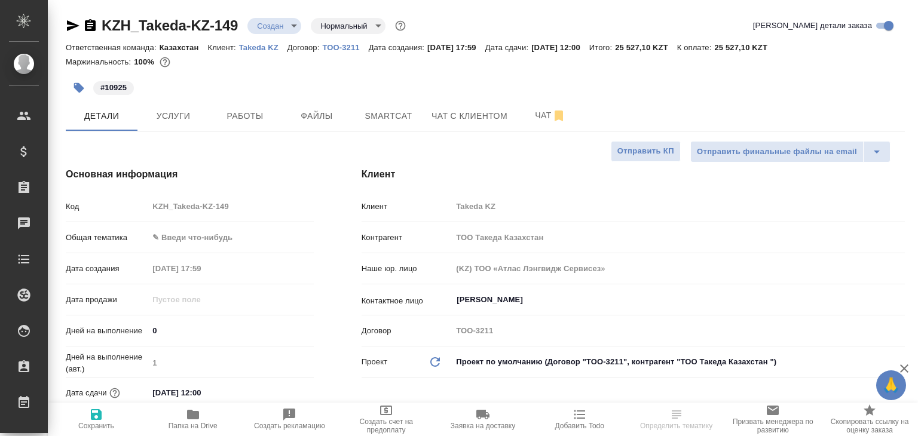
select select "RU"
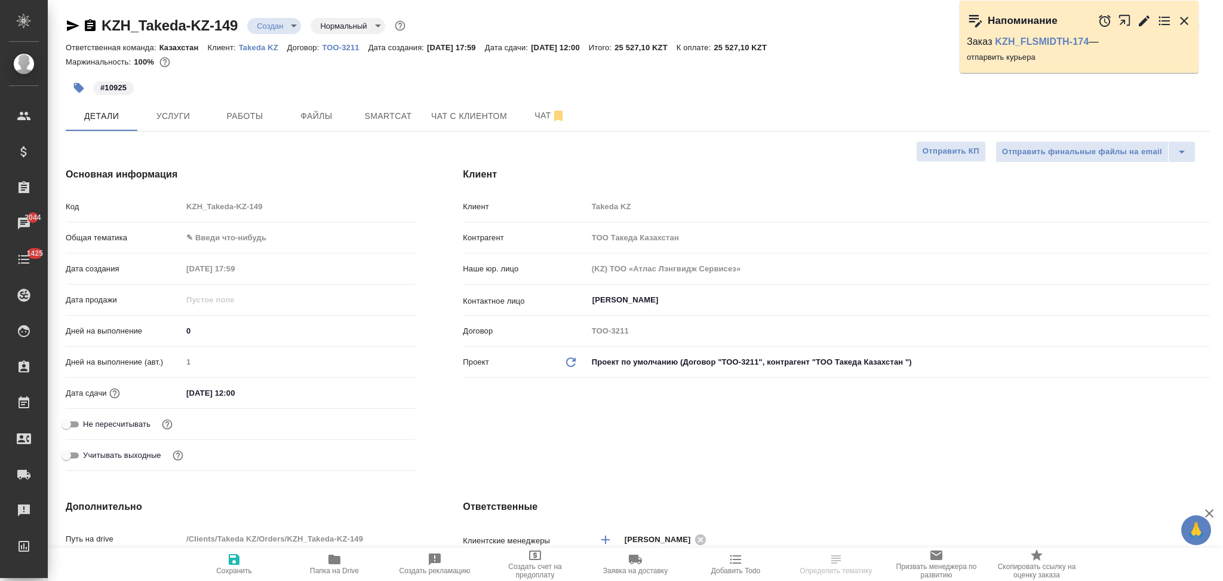
click at [90, 25] on icon "button" at bounding box center [90, 26] width 14 height 14
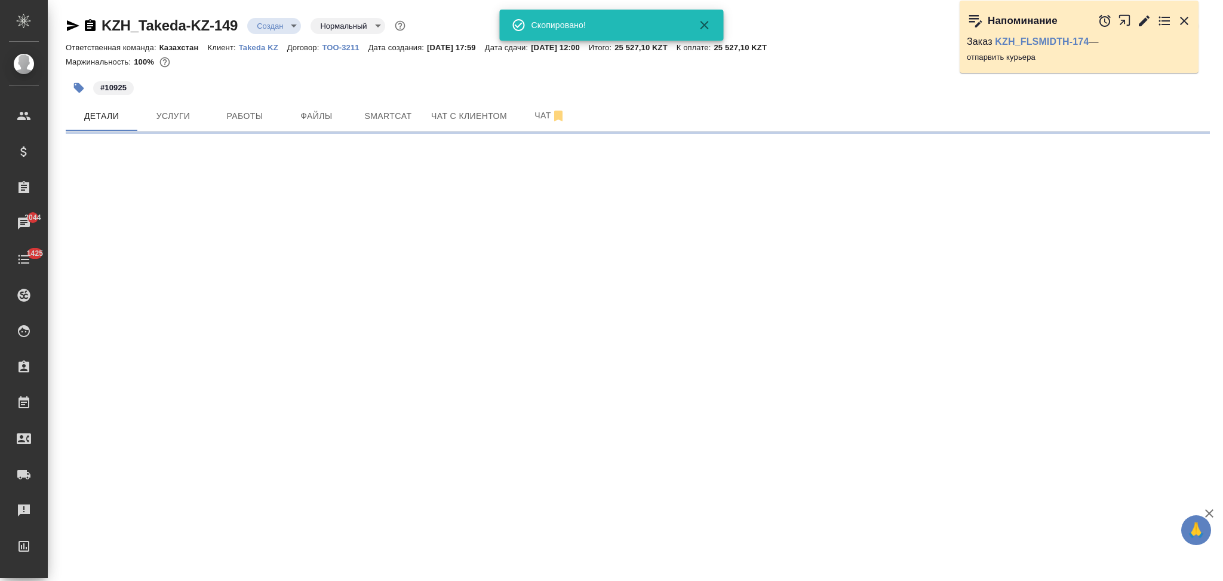
select select "RU"
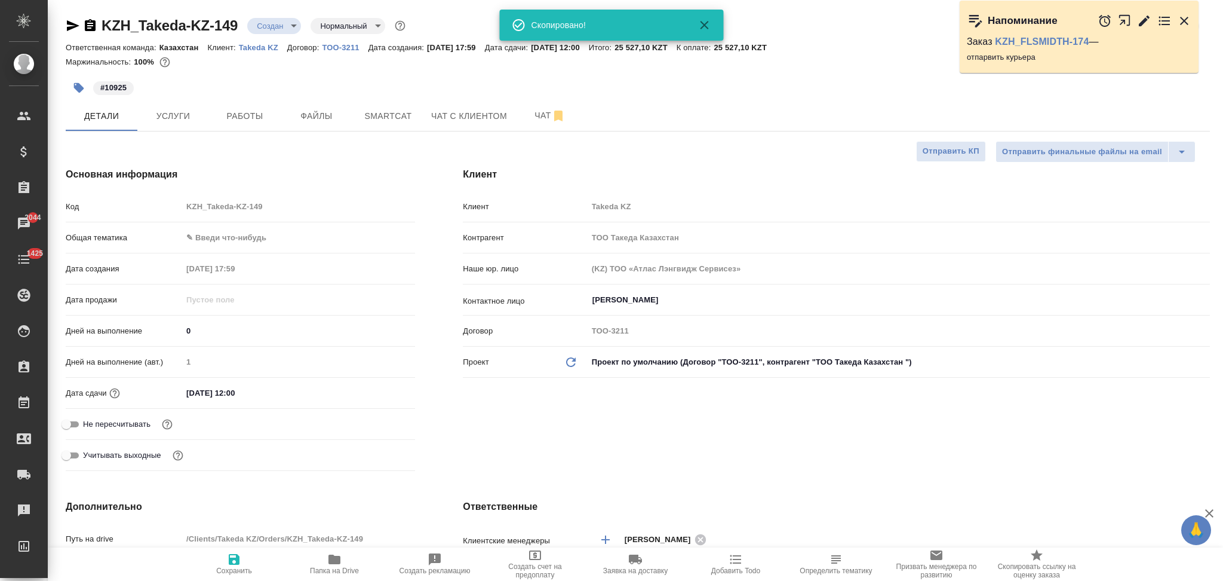
type textarea "x"
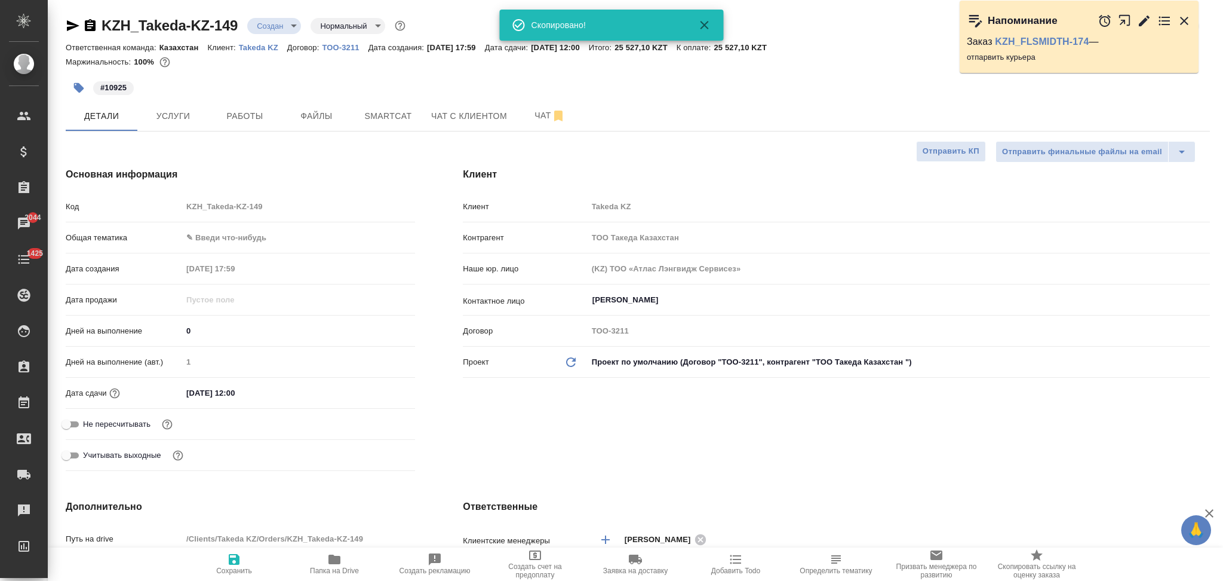
type textarea "x"
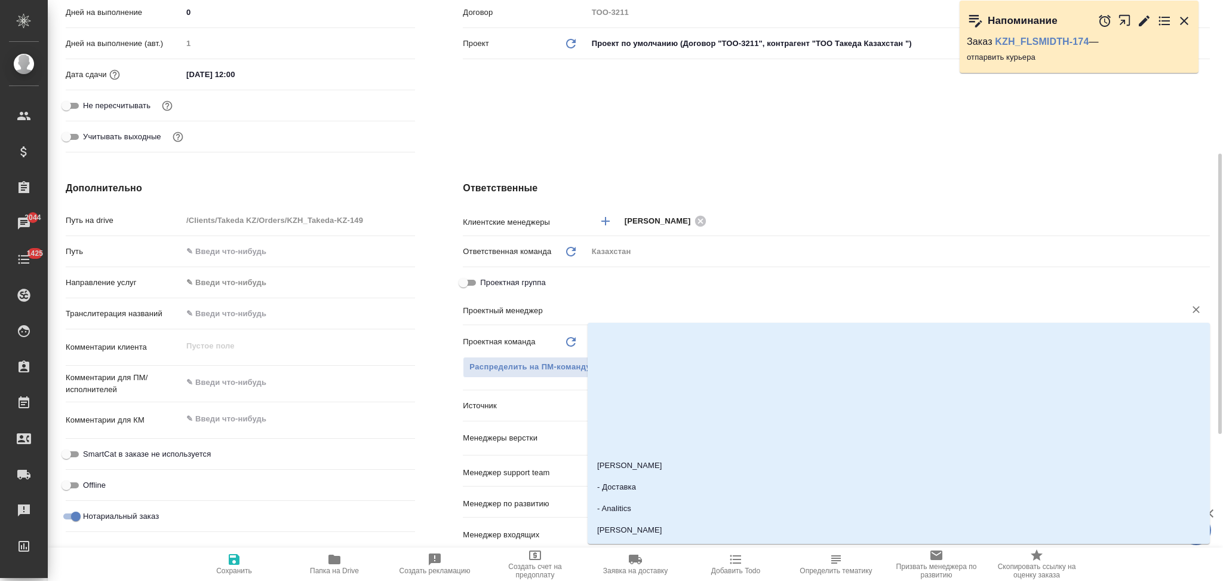
click at [622, 315] on input "text" at bounding box center [878, 309] width 575 height 14
type input "асл"
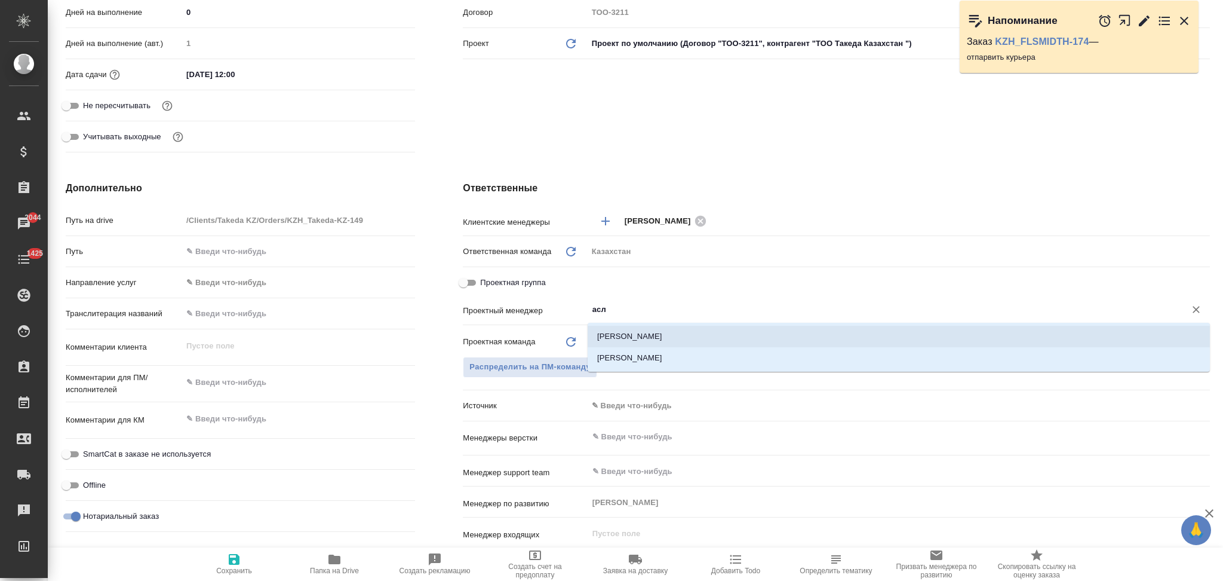
click at [623, 328] on li "[PERSON_NAME]" at bounding box center [899, 337] width 622 height 22
type textarea "x"
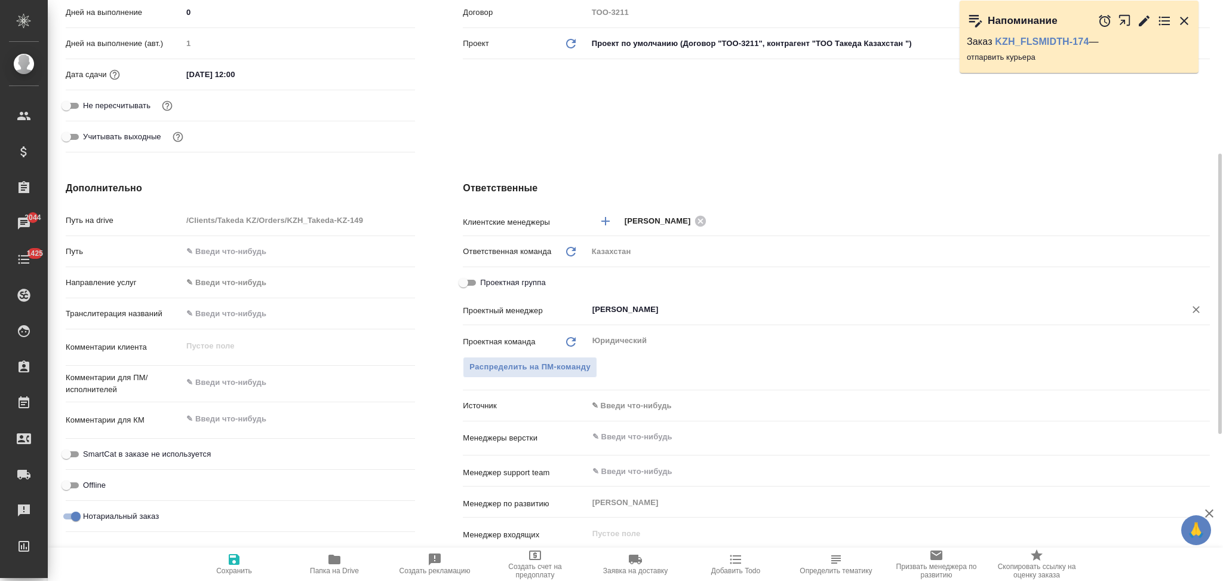
type input "[PERSON_NAME]"
click at [234, 436] on icon "button" at bounding box center [234, 559] width 14 height 14
type textarea "x"
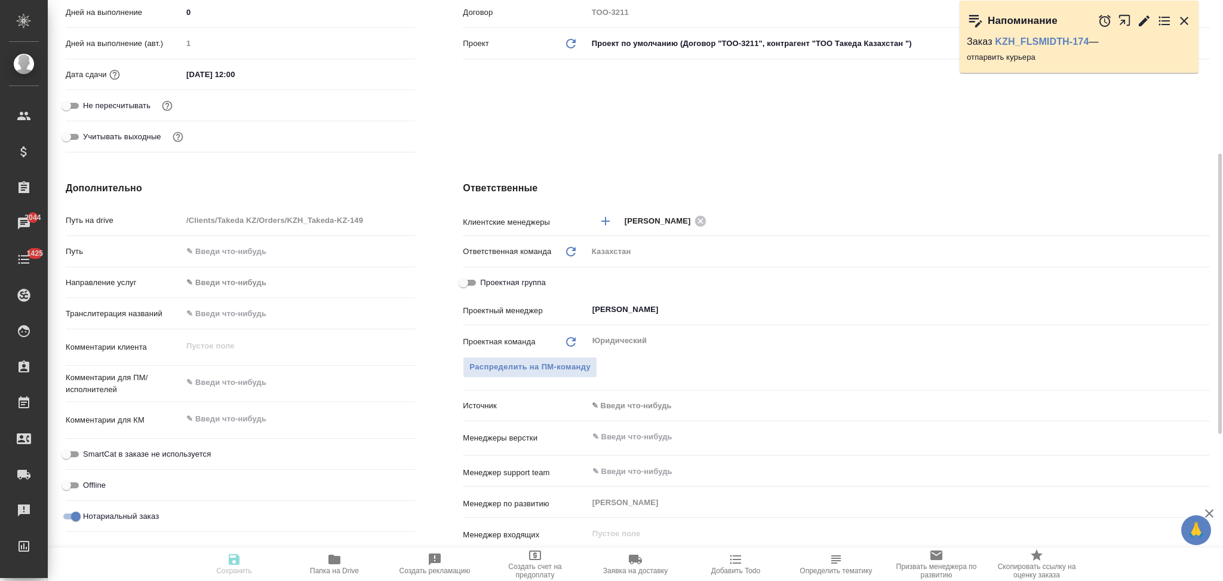
type textarea "x"
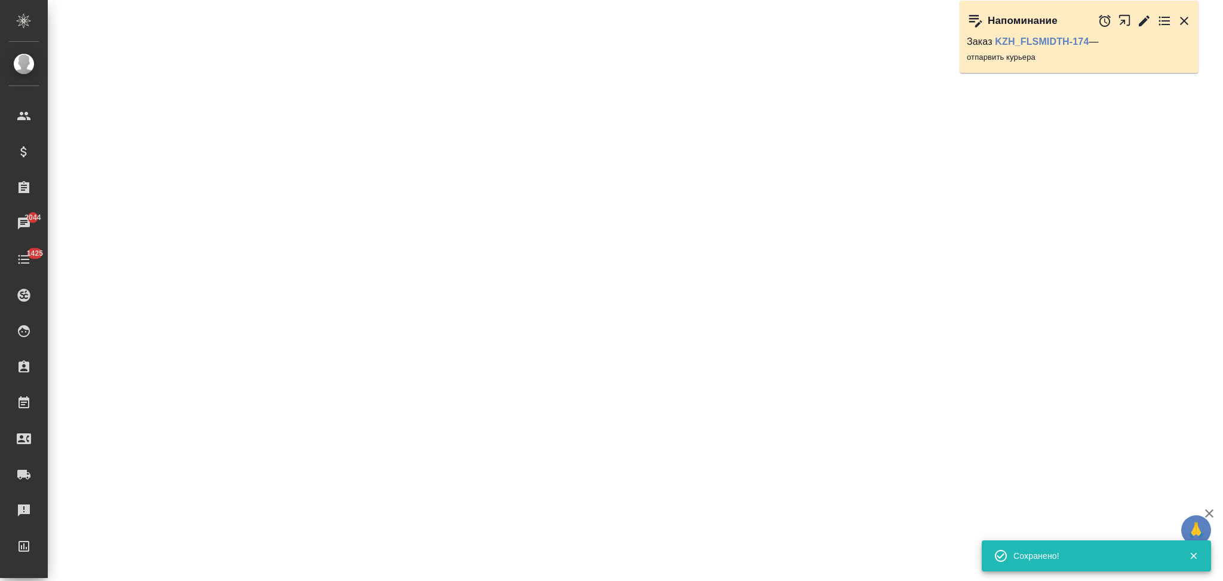
select select "RU"
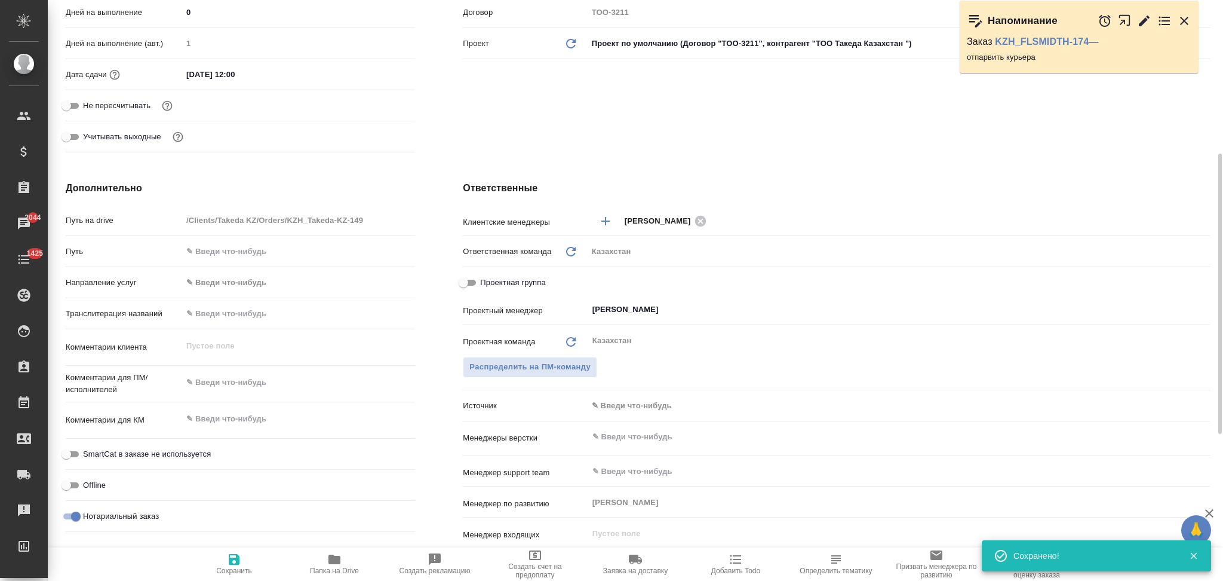
type textarea "x"
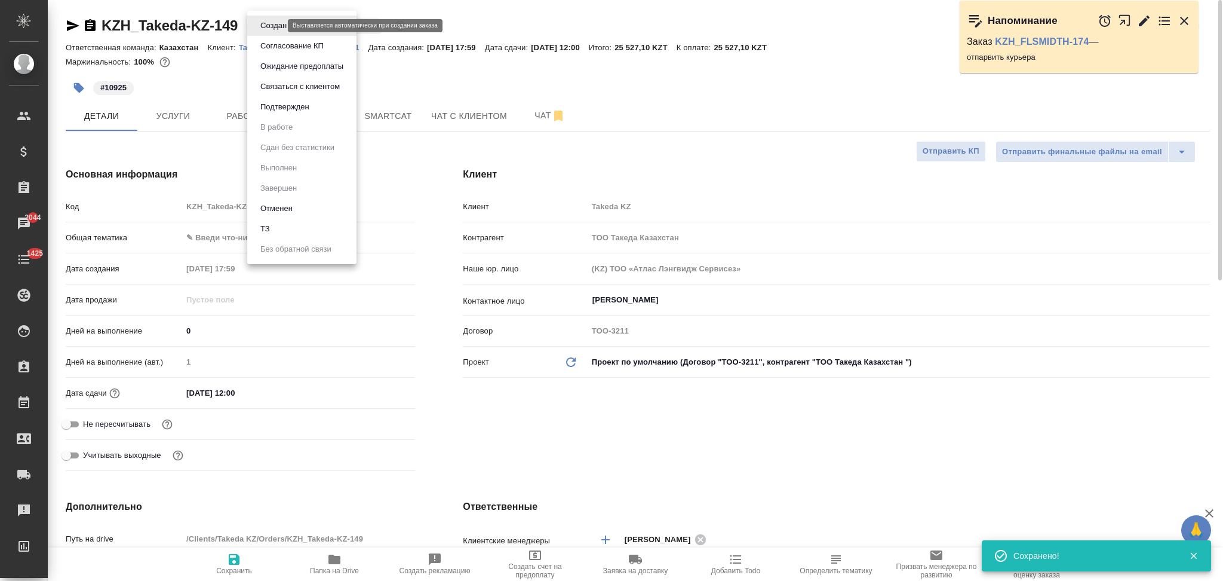
click at [261, 27] on body "🙏 .cls-1 fill:#fff; AWATERA Aslanukova Sati Клиенты Спецификации Заказы 2044 Ча…" at bounding box center [611, 290] width 1223 height 581
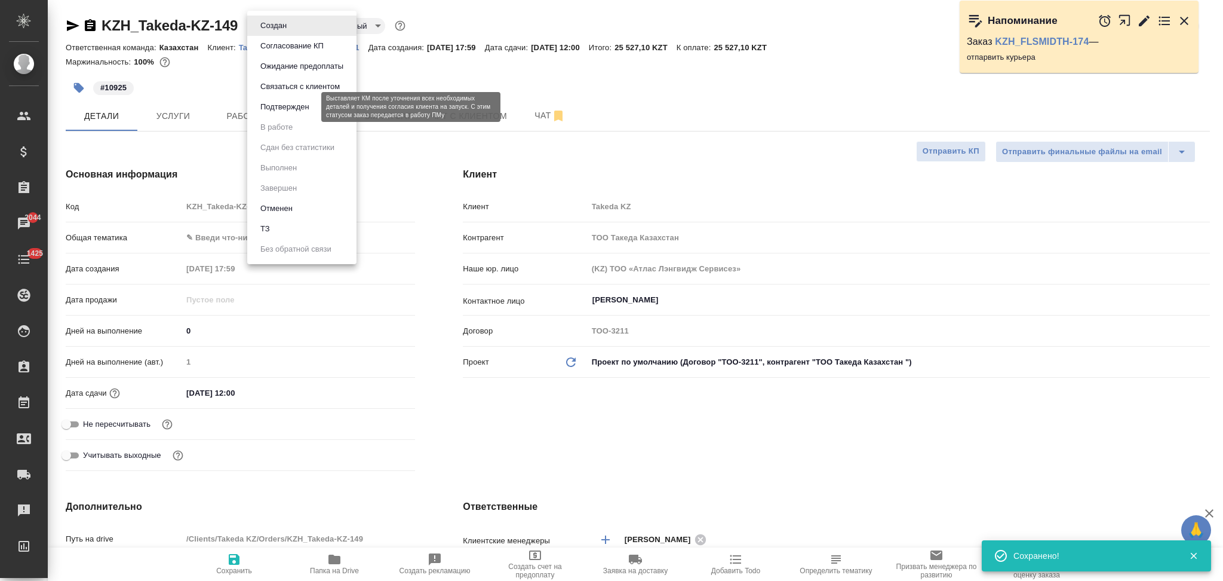
click at [266, 102] on button "Подтвержден" at bounding box center [285, 106] width 56 height 13
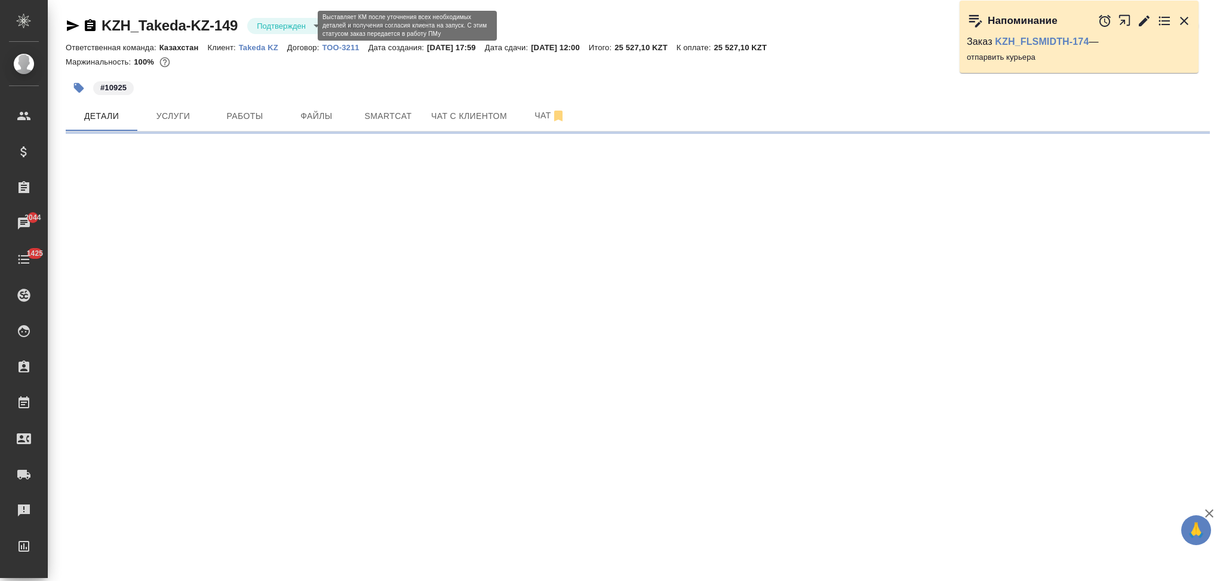
click at [265, 27] on body "🙏 .cls-1 fill:#fff; AWATERA Aslanukova Sati Клиенты Спецификации Заказы 2044 Ча…" at bounding box center [611, 290] width 1223 height 581
select select "RU"
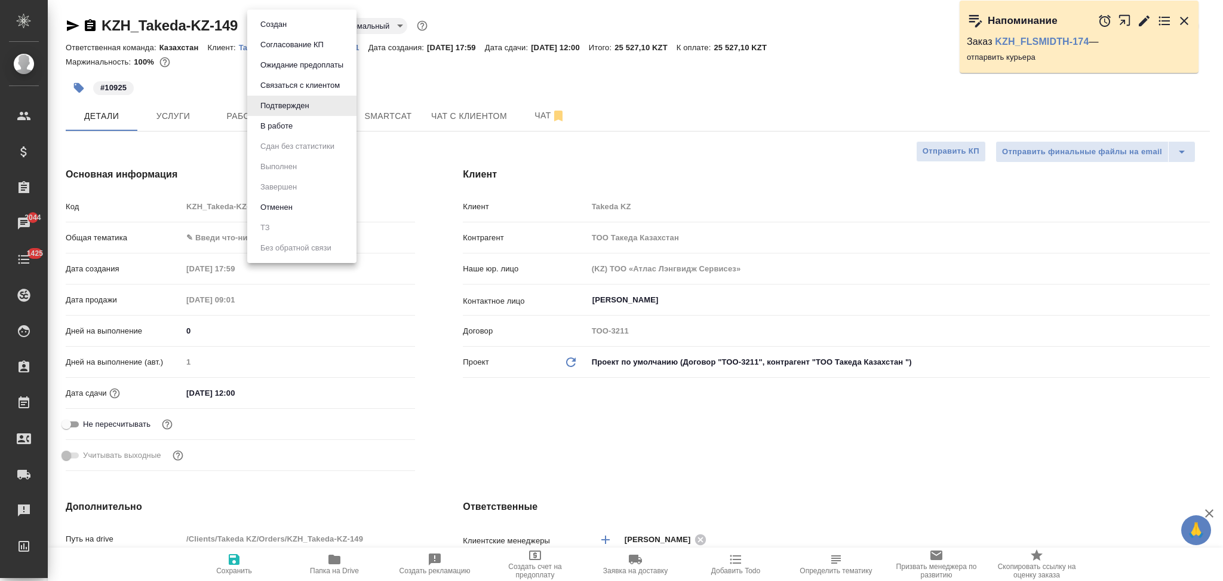
type textarea "x"
click at [280, 125] on button "В работе" at bounding box center [276, 125] width 39 height 13
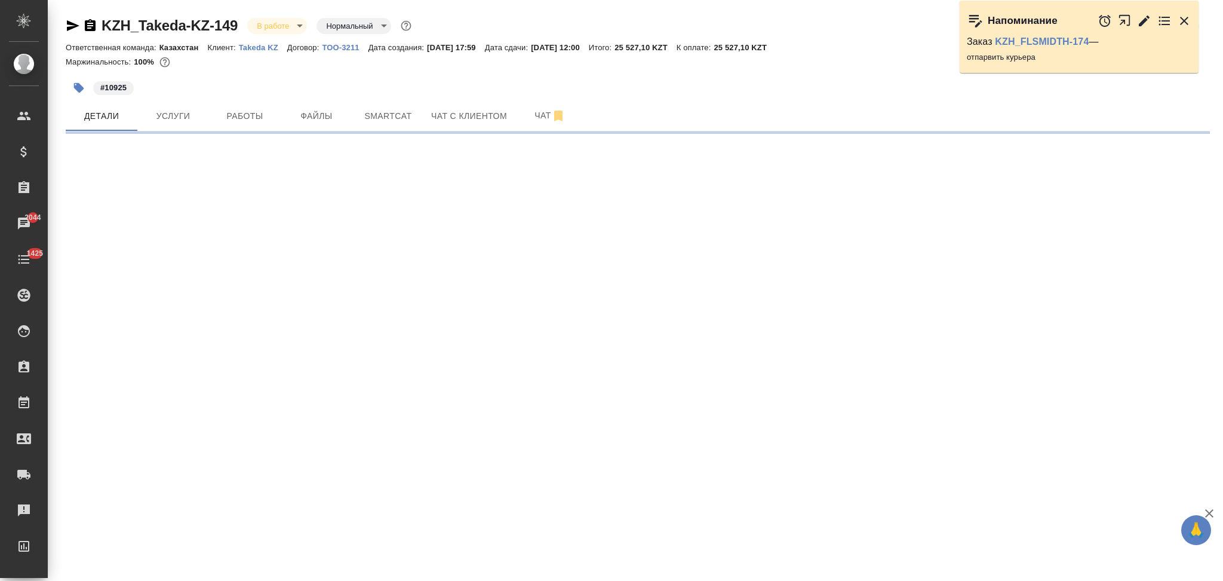
select select "RU"
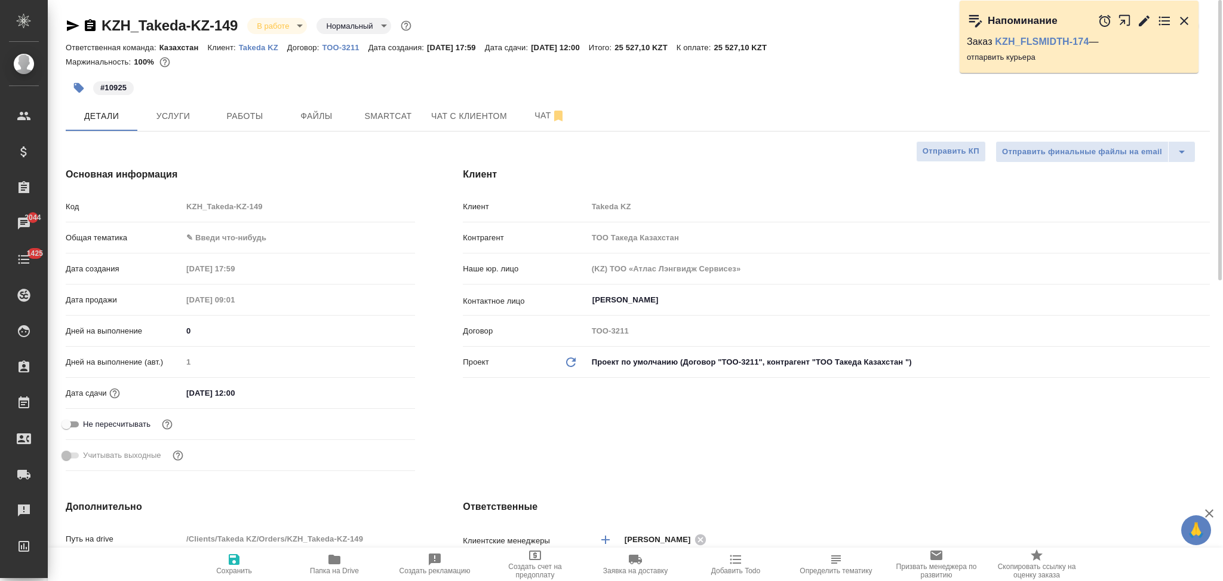
type textarea "x"
click at [740, 436] on icon "button" at bounding box center [736, 559] width 14 height 14
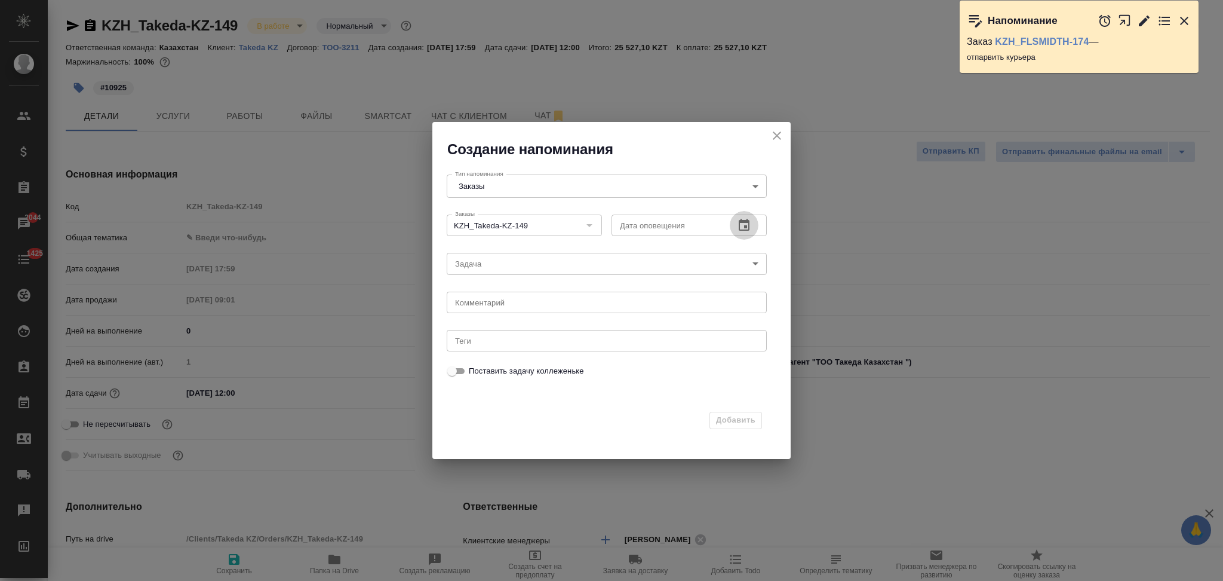
click at [738, 223] on icon "button" at bounding box center [744, 225] width 14 height 14
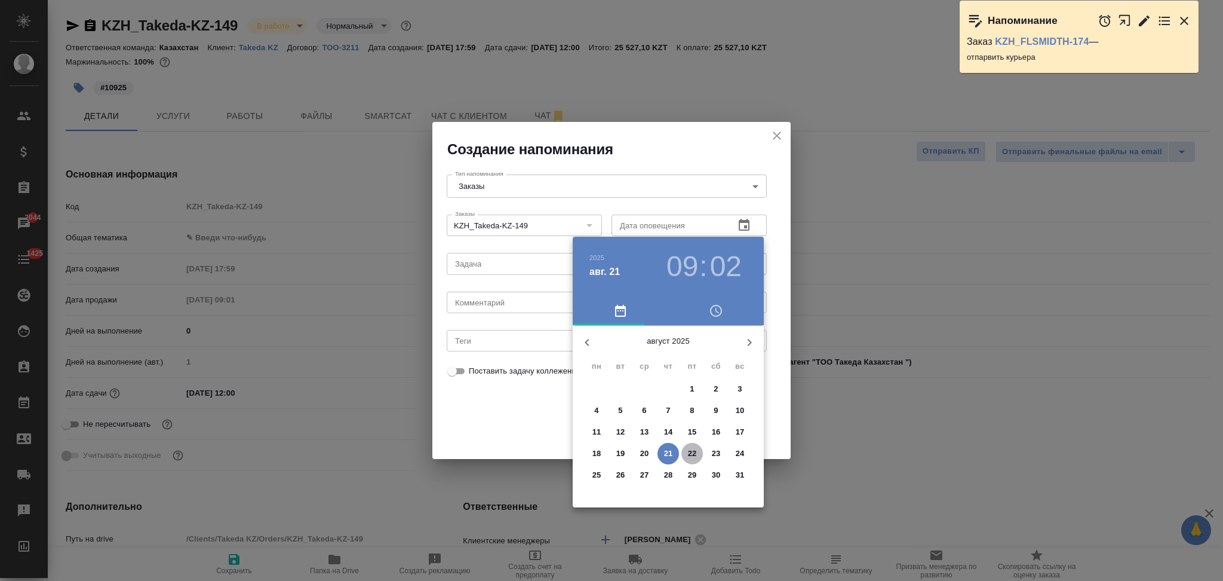
click at [690, 436] on p "22" at bounding box center [692, 453] width 9 height 12
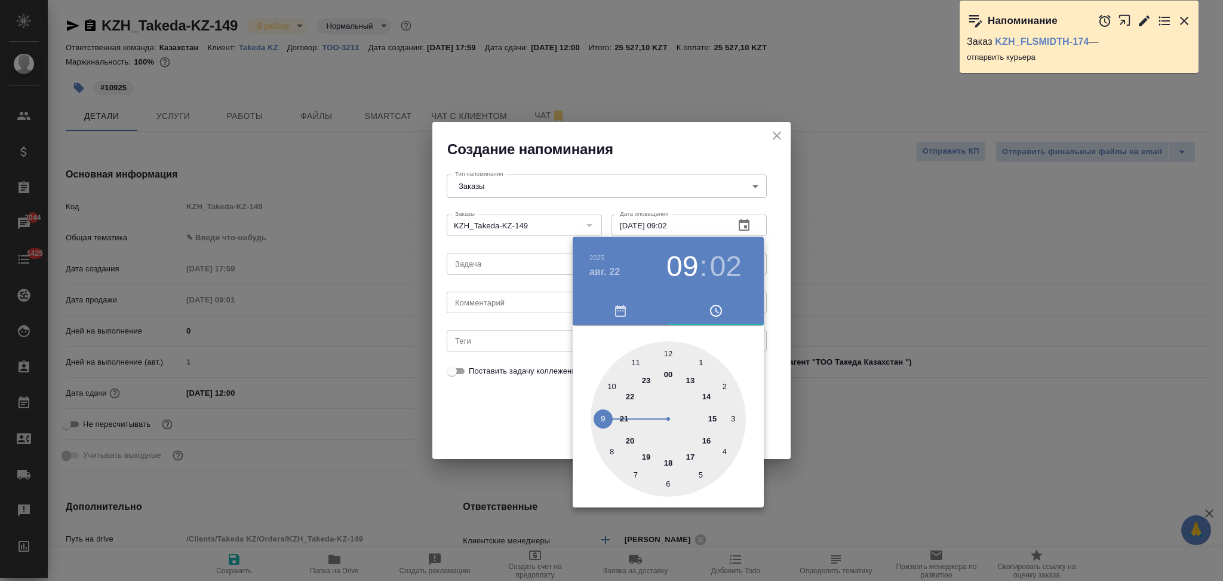
click at [614, 384] on div at bounding box center [668, 418] width 155 height 155
click at [667, 353] on div at bounding box center [668, 418] width 155 height 155
type input "22.08.2025 10:00"
click at [520, 415] on div at bounding box center [611, 290] width 1223 height 581
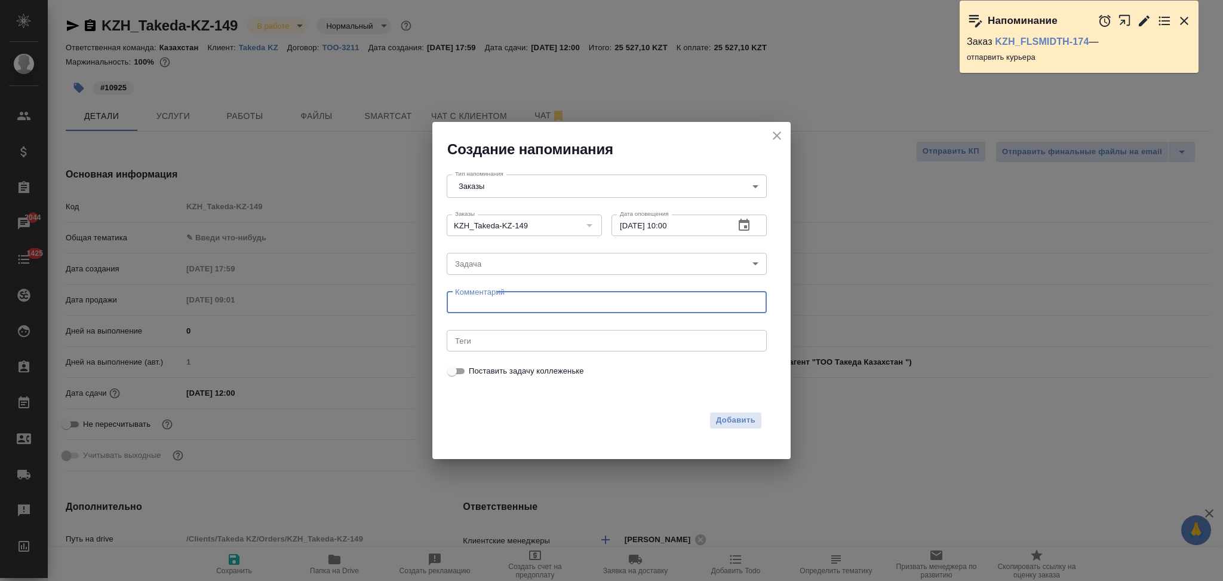
click at [486, 306] on textarea at bounding box center [606, 302] width 303 height 9
type textarea "забрать перевод"
click at [747, 421] on span "Добавить" at bounding box center [735, 420] width 39 height 14
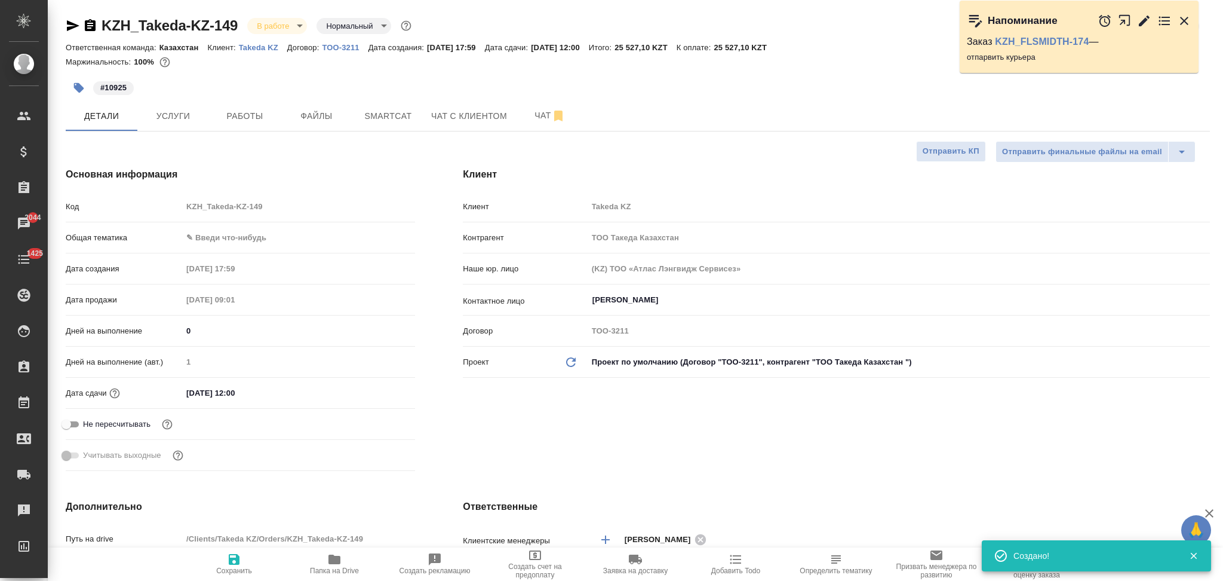
type textarea "x"
